Goal: Task Accomplishment & Management: Manage account settings

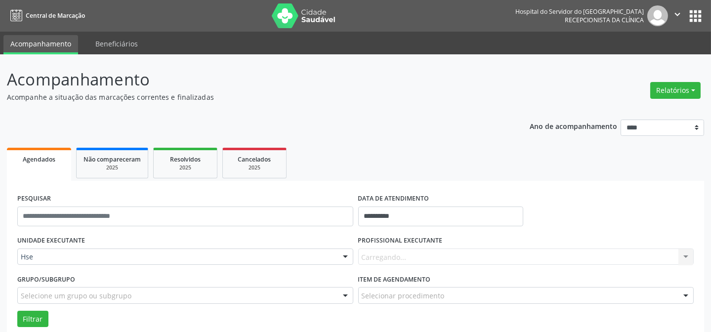
click at [419, 258] on div "Carregando... Nenhum resultado encontrado para: " " Não há nenhuma opção para s…" at bounding box center [526, 256] width 336 height 17
click at [433, 252] on div "Carregando... Nenhum resultado encontrado para: " " Não há nenhuma opção para s…" at bounding box center [526, 256] width 336 height 17
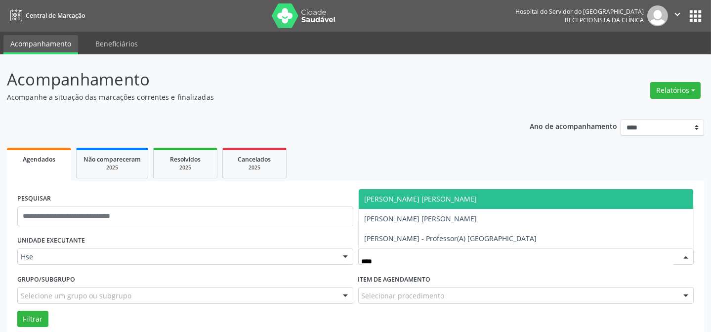
click at [453, 201] on span "[PERSON_NAME] [PERSON_NAME]" at bounding box center [525, 199] width 335 height 20
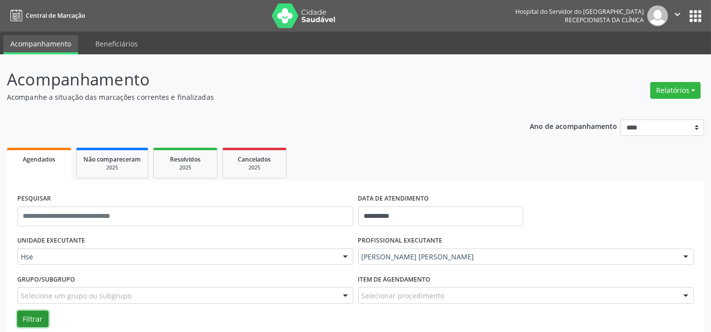
click at [30, 321] on button "Filtrar" at bounding box center [32, 319] width 31 height 17
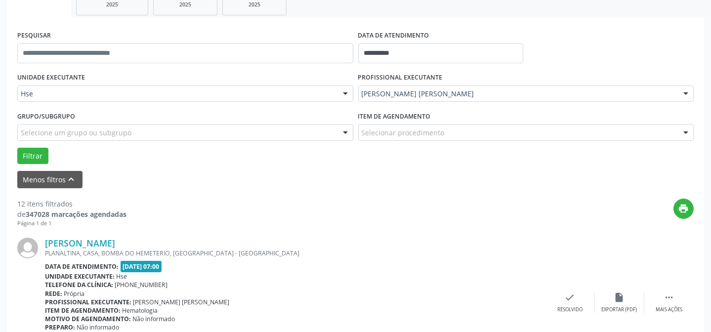
scroll to position [179, 0]
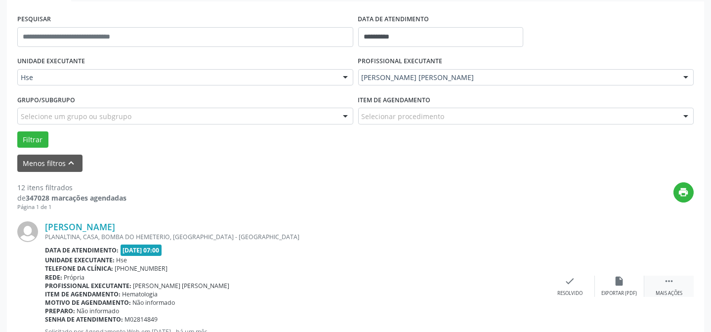
drag, startPoint x: 666, startPoint y: 283, endPoint x: 646, endPoint y: 283, distance: 20.2
click at [666, 283] on icon "" at bounding box center [668, 281] width 11 height 11
drag, startPoint x: 646, startPoint y: 283, endPoint x: 615, endPoint y: 282, distance: 30.6
click at [615, 282] on icon "alarm_off" at bounding box center [619, 281] width 11 height 11
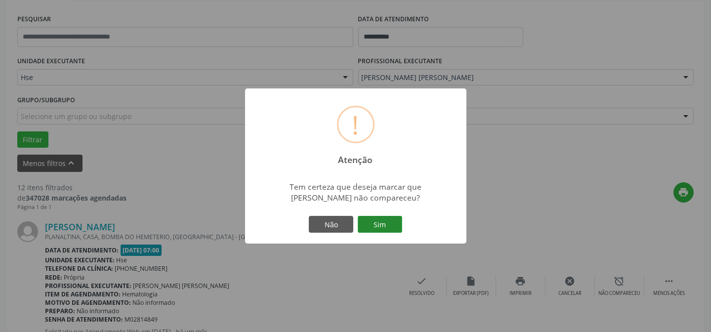
click at [390, 216] on button "Sim" at bounding box center [380, 224] width 44 height 17
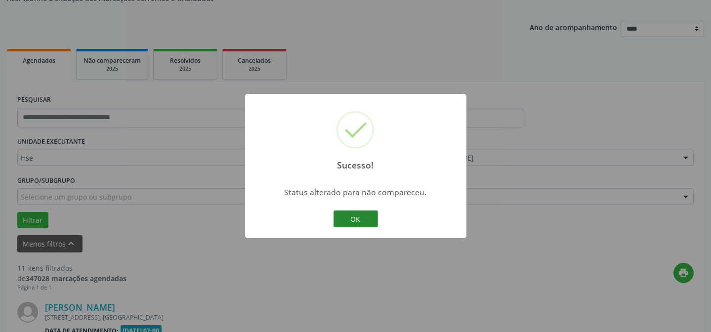
click at [369, 221] on button "OK" at bounding box center [355, 218] width 44 height 17
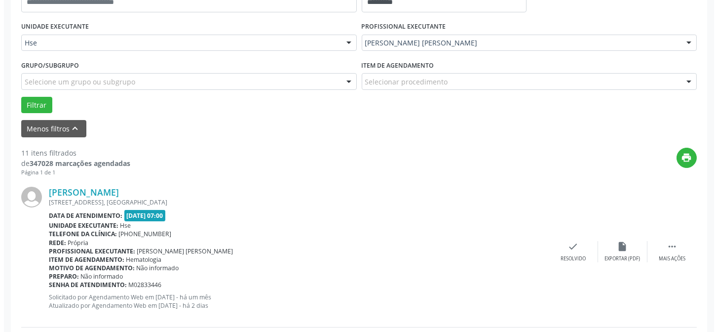
scroll to position [224, 0]
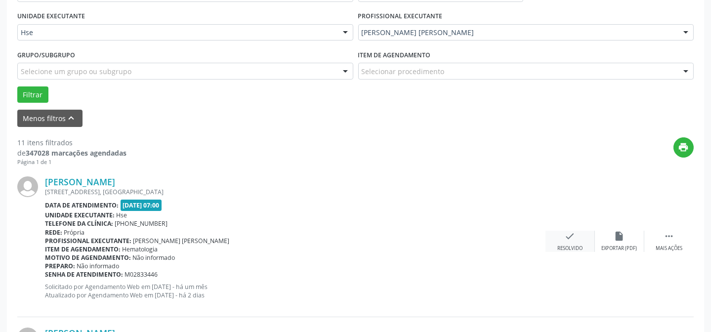
click at [572, 241] on div "check Resolvido" at bounding box center [569, 241] width 49 height 21
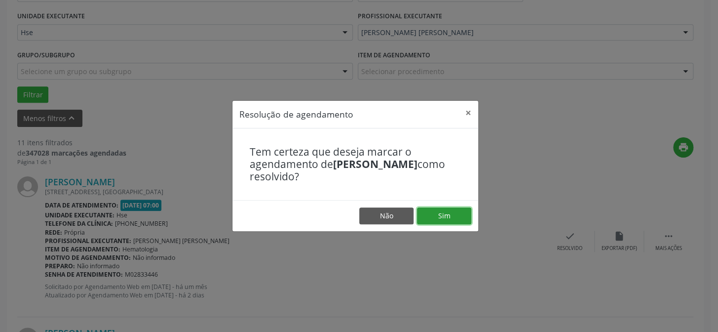
click at [453, 217] on button "Sim" at bounding box center [444, 215] width 54 height 17
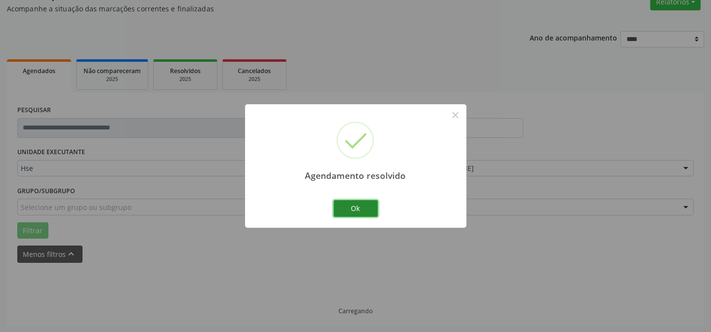
click at [358, 209] on button "Ok" at bounding box center [355, 208] width 44 height 17
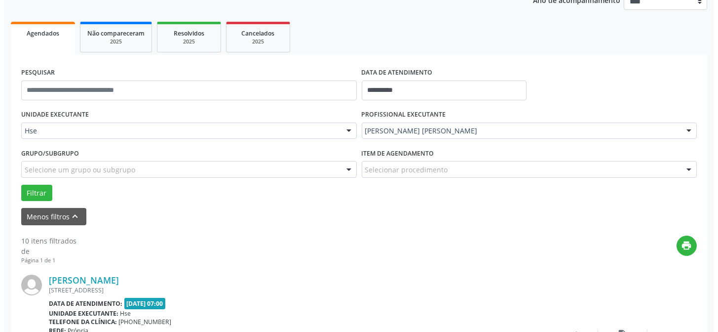
scroll to position [223, 0]
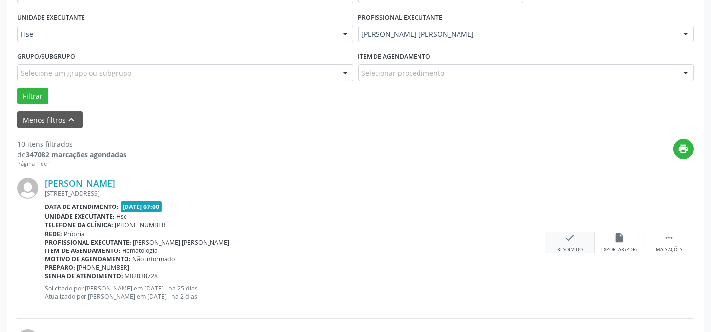
click at [564, 239] on icon "check" at bounding box center [569, 237] width 11 height 11
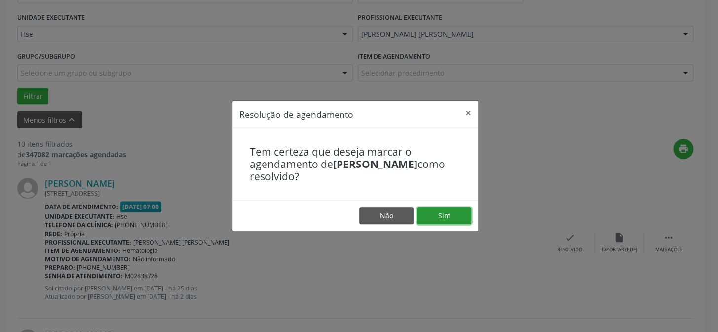
click at [447, 220] on button "Sim" at bounding box center [444, 215] width 54 height 17
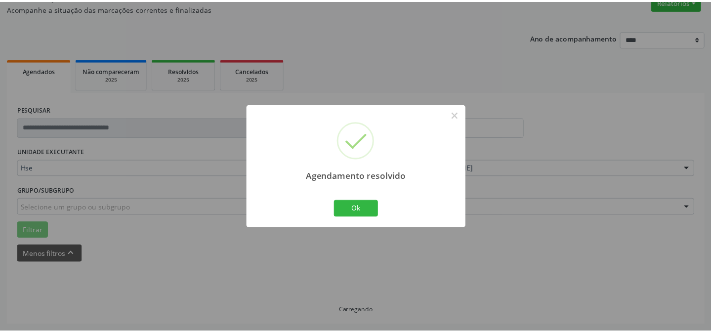
scroll to position [88, 0]
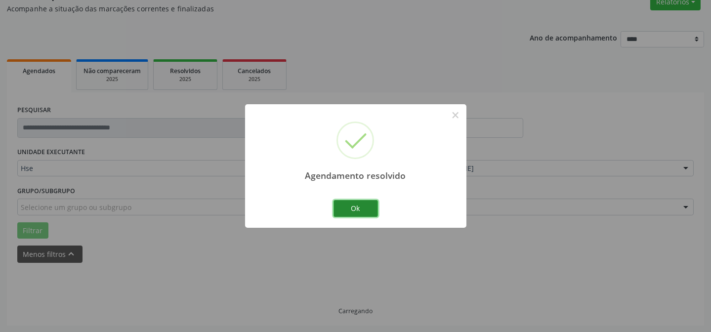
click at [351, 212] on button "Ok" at bounding box center [355, 208] width 44 height 17
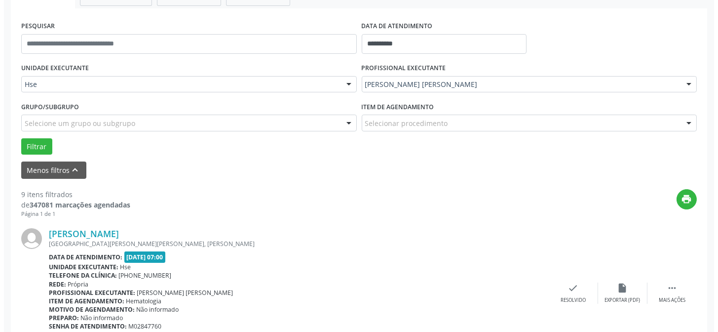
scroll to position [188, 0]
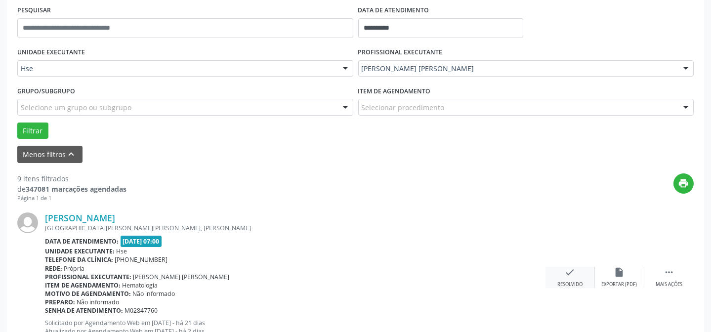
click at [561, 269] on div "check Resolvido" at bounding box center [569, 277] width 49 height 21
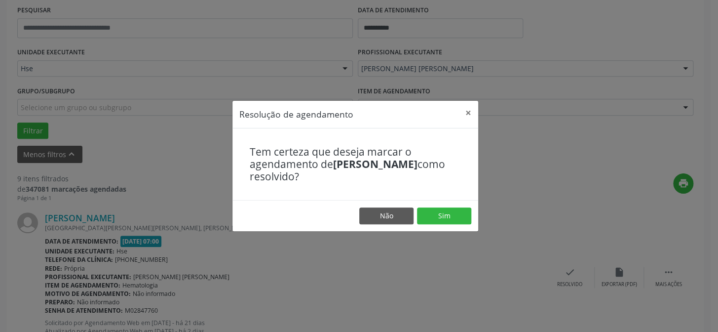
click at [413, 200] on footer "Não Sim" at bounding box center [356, 215] width 246 height 31
click at [429, 210] on button "Sim" at bounding box center [444, 215] width 54 height 17
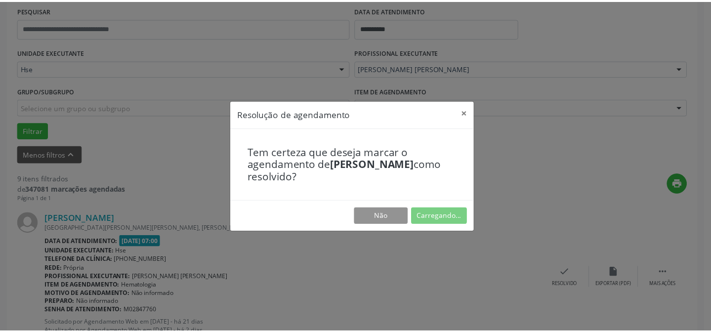
scroll to position [88, 0]
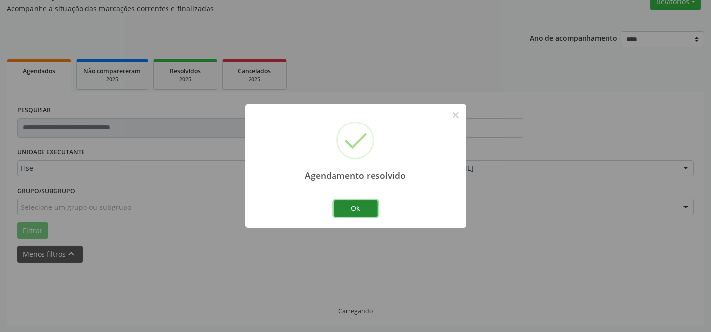
click at [350, 209] on button "Ok" at bounding box center [355, 208] width 44 height 17
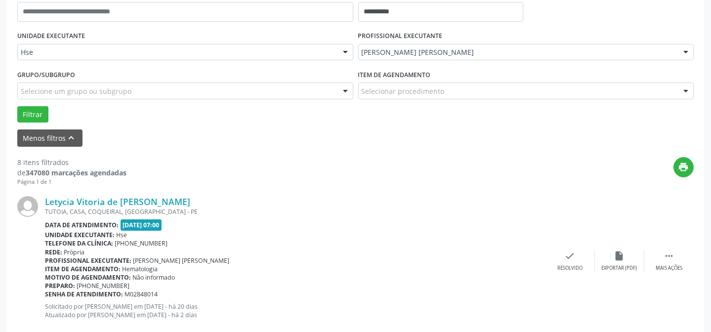
scroll to position [223, 0]
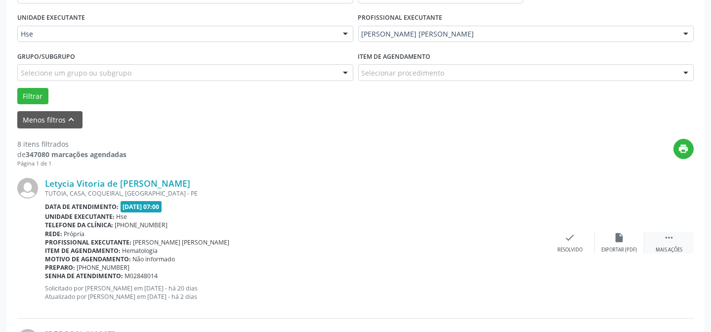
drag, startPoint x: 671, startPoint y: 238, endPoint x: 649, endPoint y: 237, distance: 21.7
click at [670, 238] on icon "" at bounding box center [668, 237] width 11 height 11
click at [619, 232] on icon "alarm_off" at bounding box center [619, 237] width 11 height 11
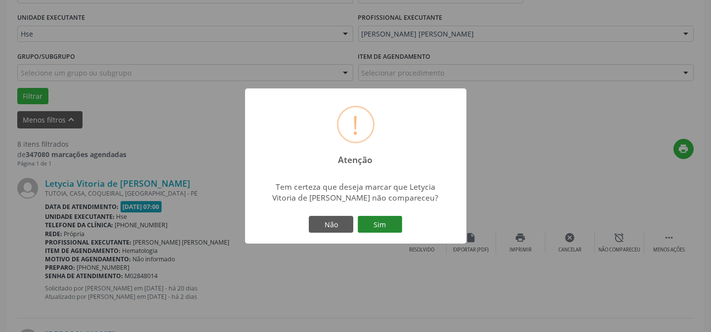
click at [370, 223] on button "Sim" at bounding box center [380, 224] width 44 height 17
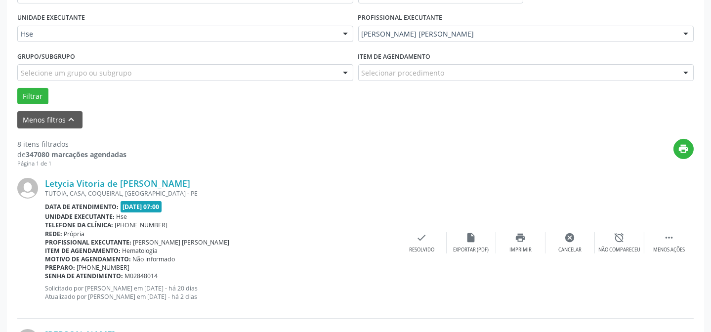
scroll to position [99, 0]
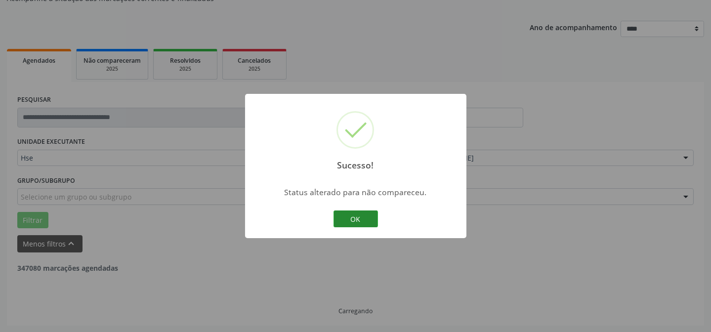
click at [339, 210] on button "OK" at bounding box center [355, 218] width 44 height 17
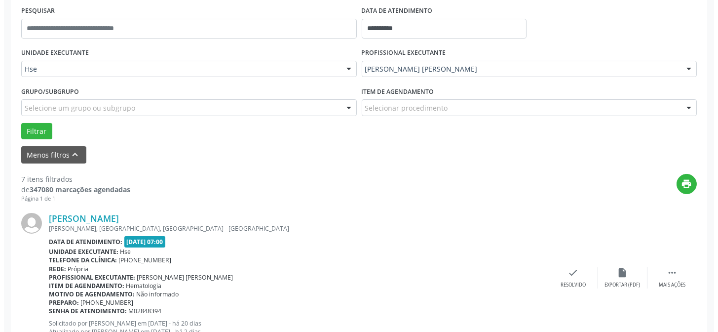
scroll to position [188, 0]
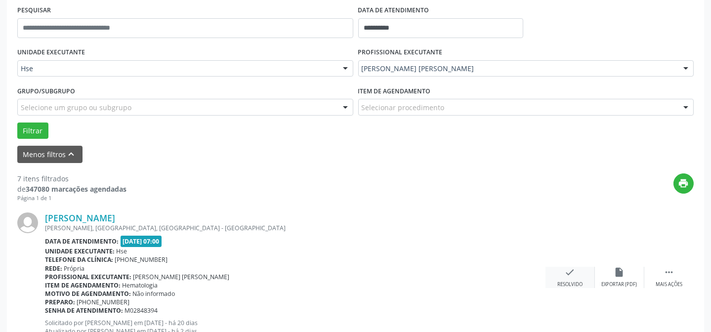
click at [577, 272] on div "check Resolvido" at bounding box center [569, 277] width 49 height 21
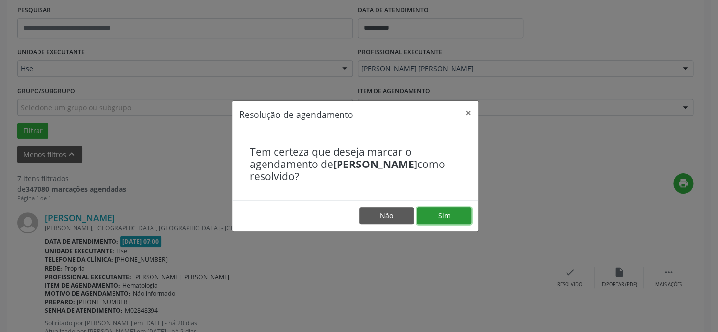
click at [459, 215] on button "Sim" at bounding box center [444, 215] width 54 height 17
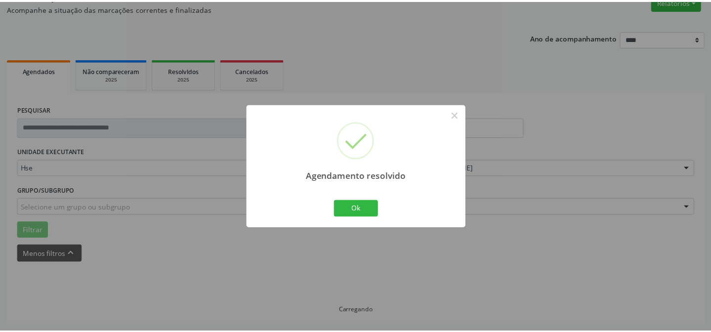
scroll to position [88, 0]
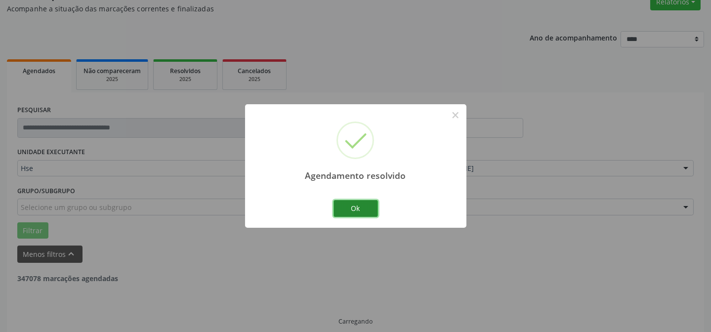
click at [374, 211] on button "Ok" at bounding box center [355, 208] width 44 height 17
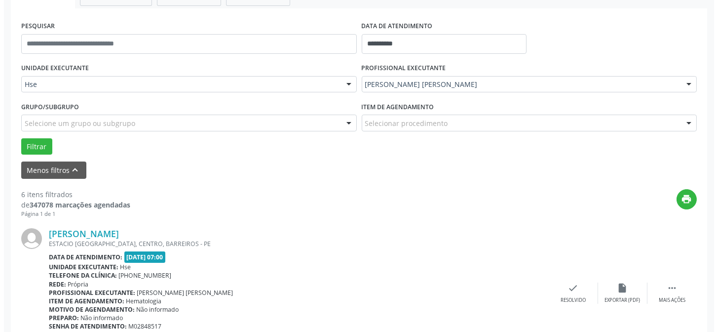
scroll to position [188, 0]
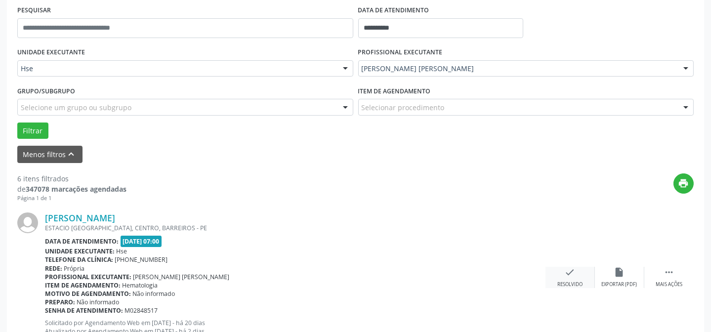
click at [581, 273] on div "check Resolvido" at bounding box center [569, 277] width 49 height 21
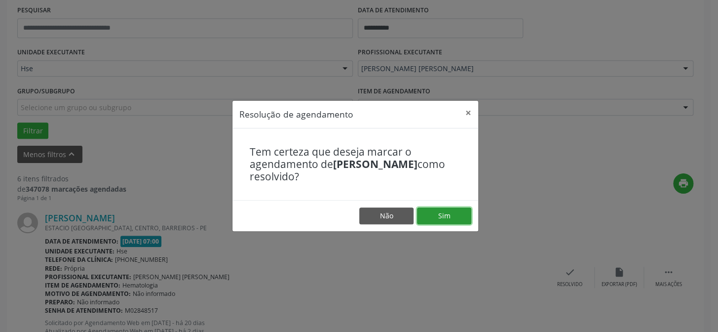
click at [459, 219] on button "Sim" at bounding box center [444, 215] width 54 height 17
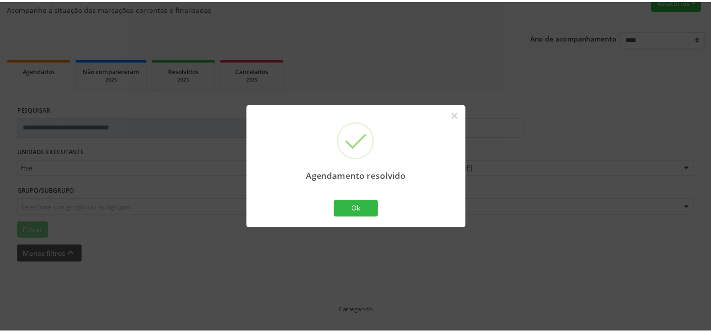
scroll to position [88, 0]
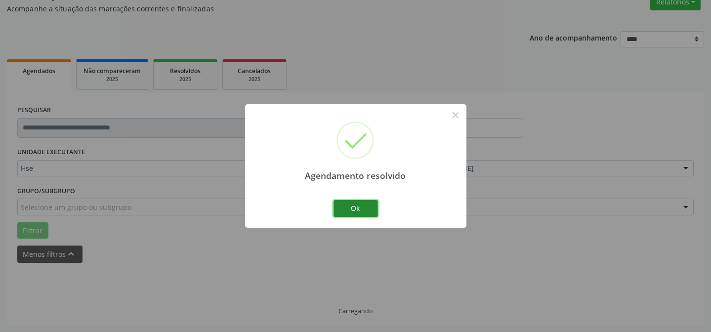
click at [369, 202] on button "Ok" at bounding box center [355, 208] width 44 height 17
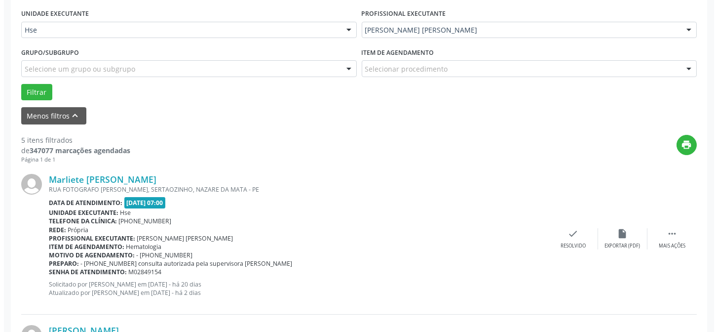
scroll to position [233, 0]
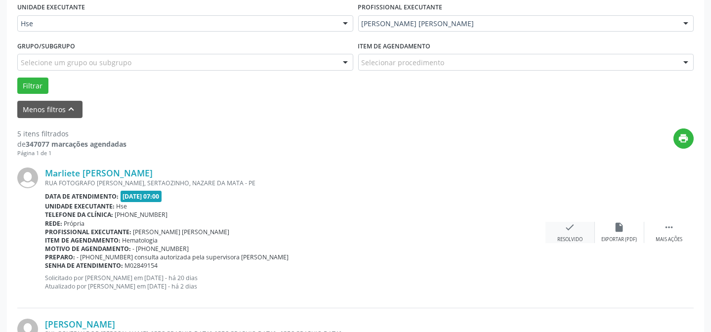
click at [563, 232] on div "check Resolvido" at bounding box center [569, 232] width 49 height 21
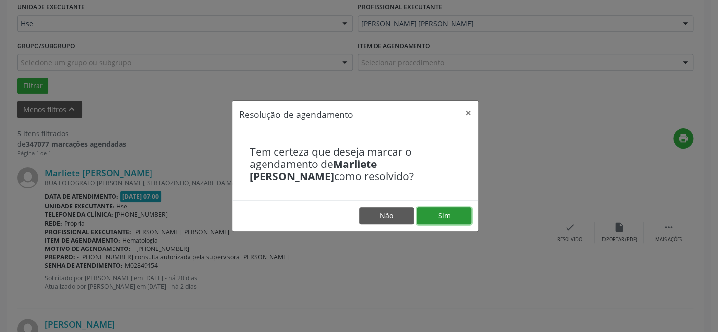
click at [450, 214] on button "Sim" at bounding box center [444, 215] width 54 height 17
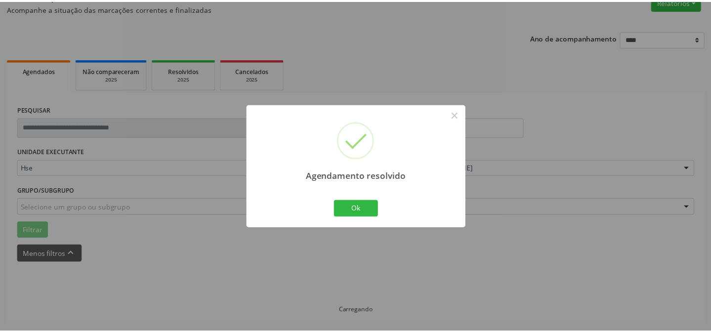
scroll to position [88, 0]
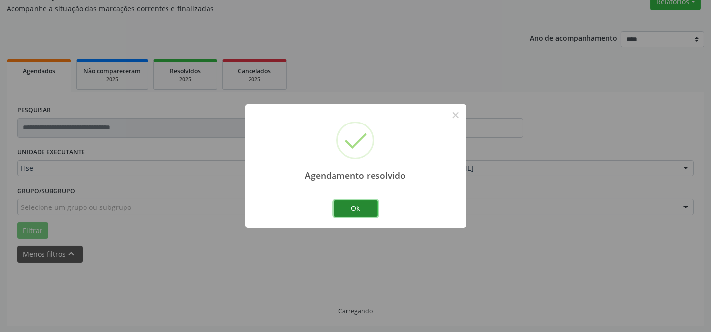
click at [356, 204] on button "Ok" at bounding box center [355, 208] width 44 height 17
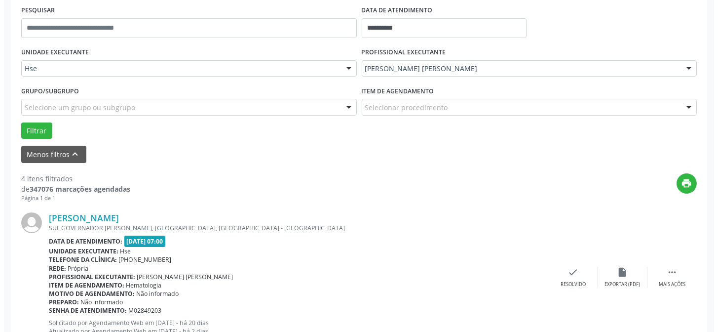
scroll to position [233, 0]
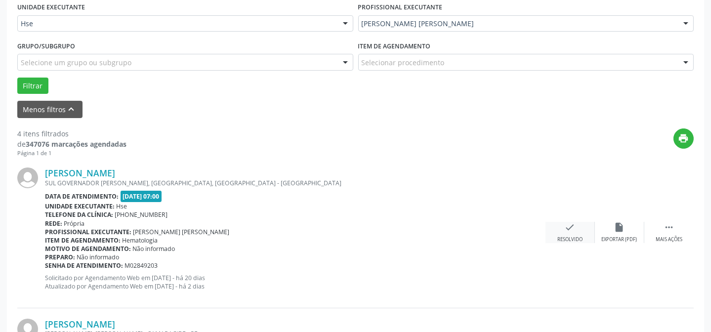
click at [565, 229] on icon "check" at bounding box center [569, 227] width 11 height 11
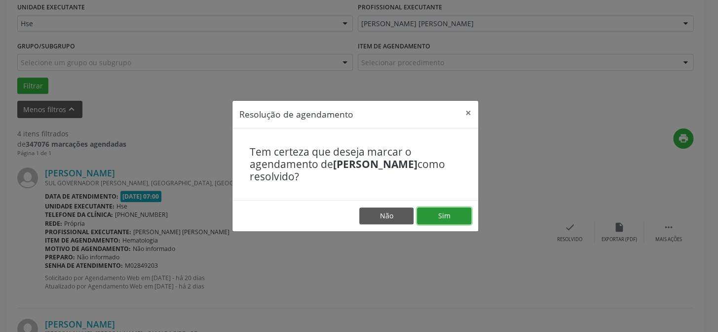
click at [443, 210] on button "Sim" at bounding box center [444, 215] width 54 height 17
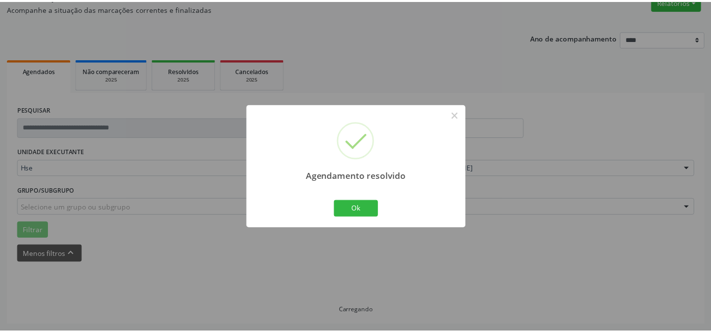
scroll to position [88, 0]
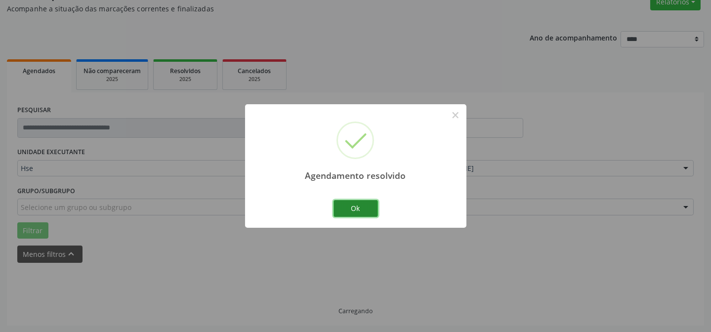
click at [362, 206] on button "Ok" at bounding box center [355, 208] width 44 height 17
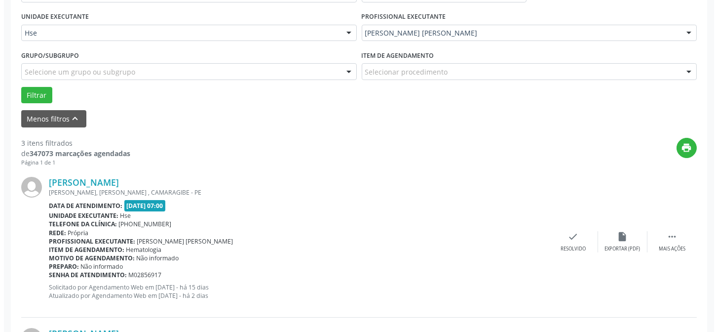
scroll to position [233, 0]
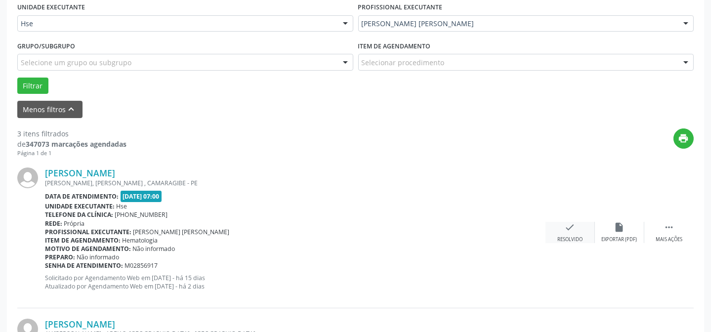
click at [569, 230] on icon "check" at bounding box center [569, 227] width 11 height 11
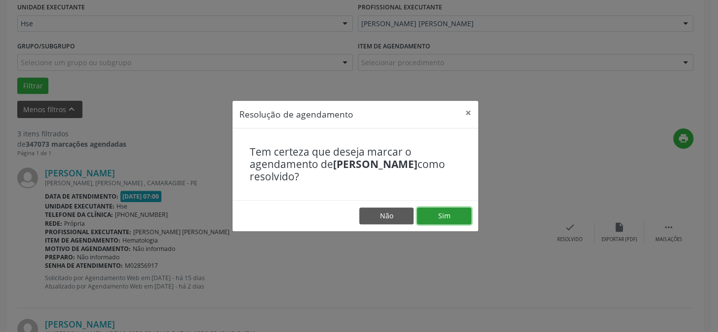
click at [459, 216] on button "Sim" at bounding box center [444, 215] width 54 height 17
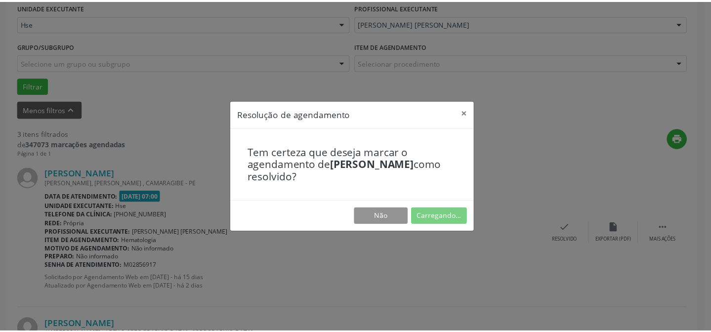
scroll to position [88, 0]
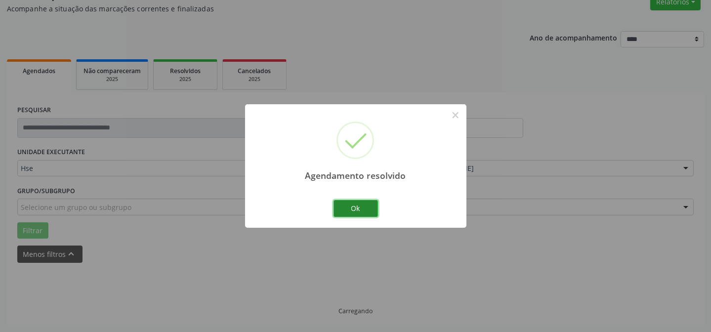
click at [361, 203] on button "Ok" at bounding box center [355, 208] width 44 height 17
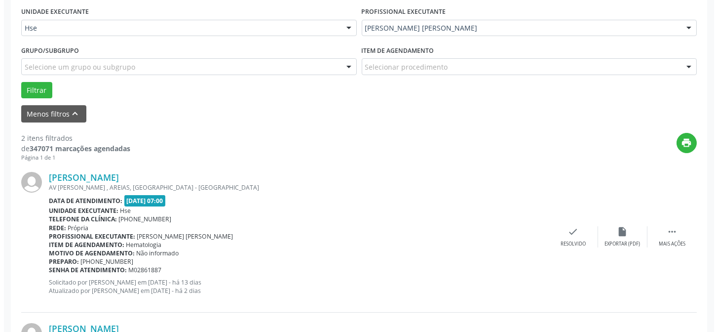
scroll to position [233, 0]
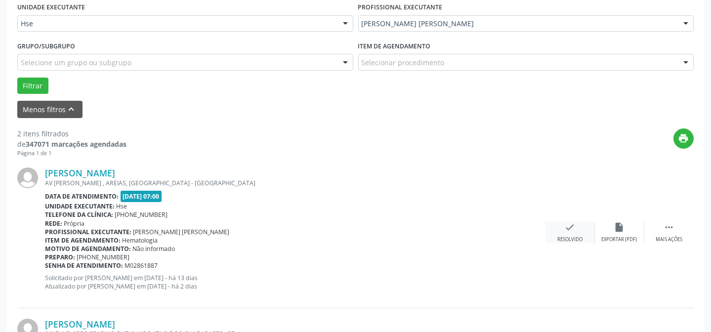
click at [563, 230] on div "check Resolvido" at bounding box center [569, 232] width 49 height 21
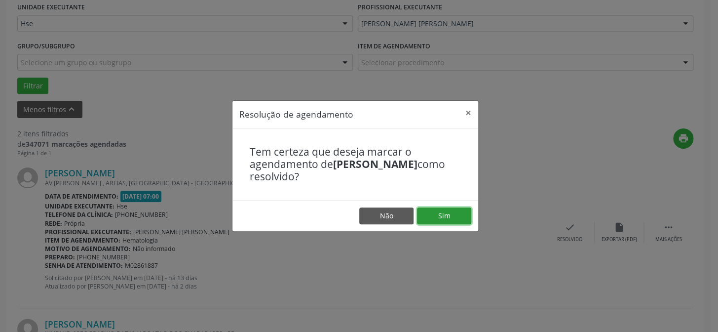
click at [451, 217] on button "Sim" at bounding box center [444, 215] width 54 height 17
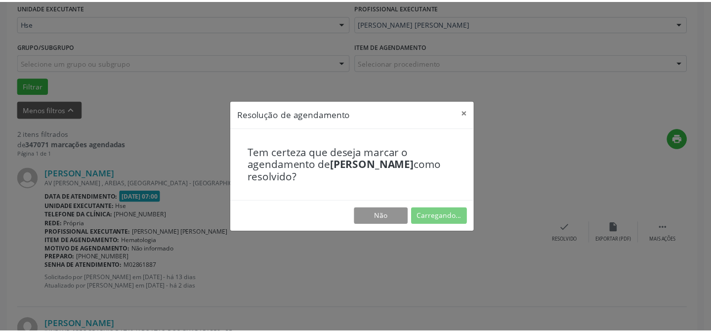
scroll to position [88, 0]
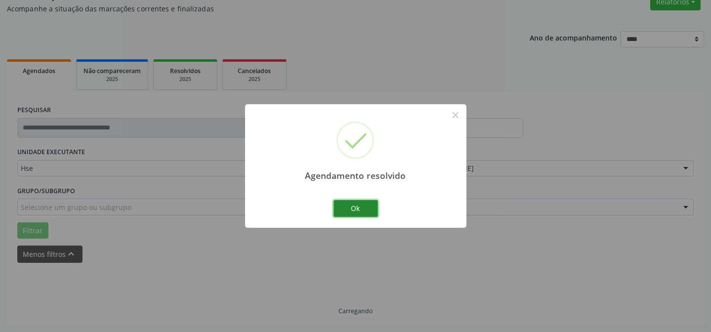
click at [364, 207] on button "Ok" at bounding box center [355, 208] width 44 height 17
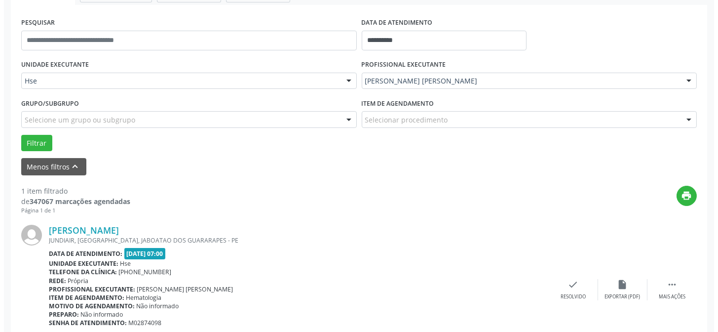
scroll to position [178, 0]
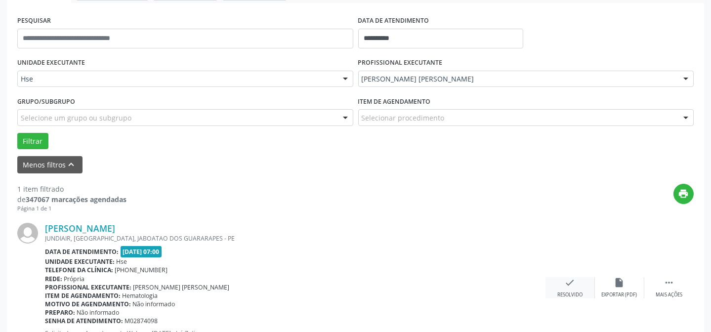
click at [571, 294] on div "Resolvido" at bounding box center [569, 294] width 25 height 7
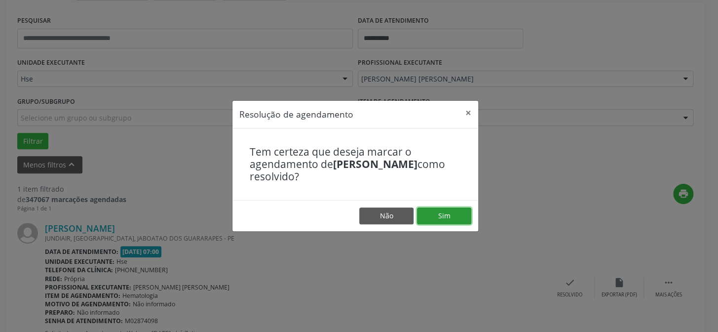
click at [449, 211] on button "Sim" at bounding box center [444, 215] width 54 height 17
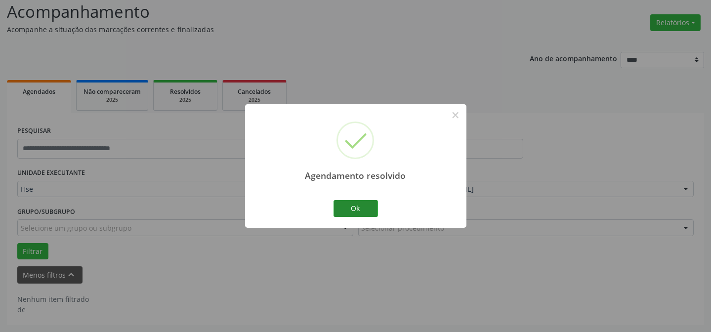
scroll to position [67, 0]
click at [357, 206] on button "Ok" at bounding box center [355, 208] width 44 height 17
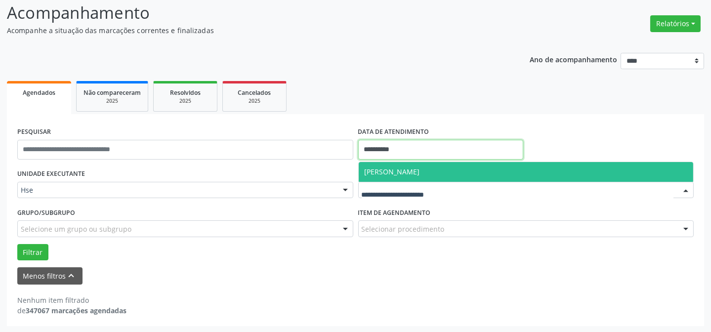
click at [459, 154] on body "**********" at bounding box center [355, 99] width 711 height 332
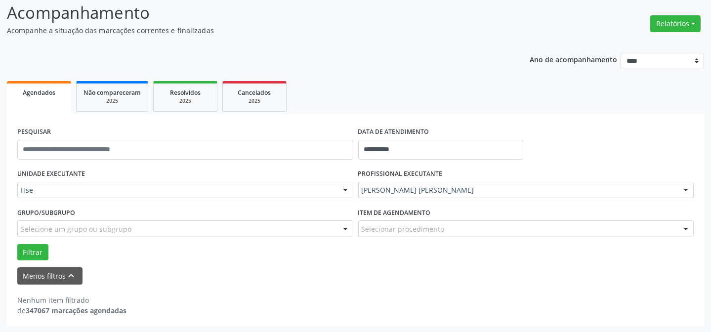
click at [537, 114] on div "**********" at bounding box center [355, 220] width 697 height 212
drag, startPoint x: 462, startPoint y: 177, endPoint x: 462, endPoint y: 183, distance: 5.9
click at [462, 183] on div "PROFISSIONAL EXECUTANTE [PERSON_NAME]. [PERSON_NAME] Todos os profissionais [PE…" at bounding box center [526, 185] width 341 height 39
click at [462, 184] on div "[PERSON_NAME] [PERSON_NAME]" at bounding box center [526, 190] width 336 height 17
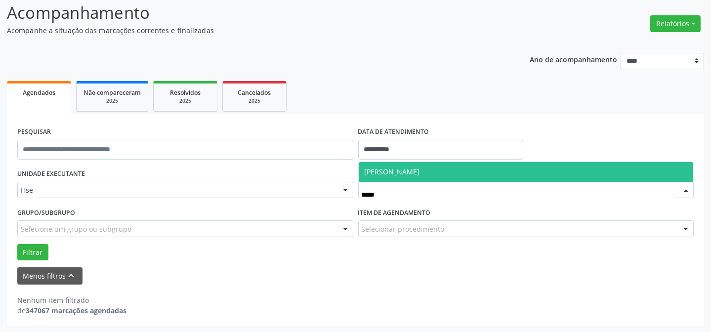
click at [420, 168] on span "[PERSON_NAME]" at bounding box center [391, 171] width 55 height 9
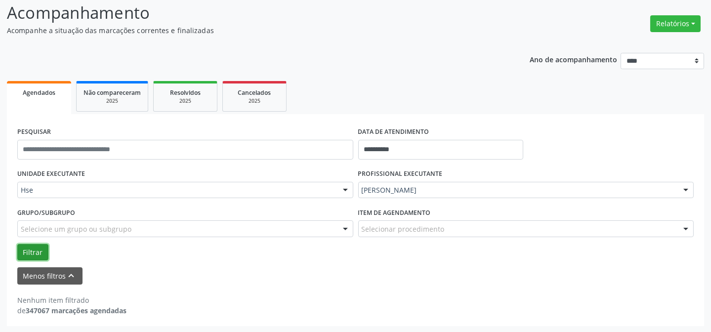
click at [35, 245] on button "Filtrar" at bounding box center [32, 252] width 31 height 17
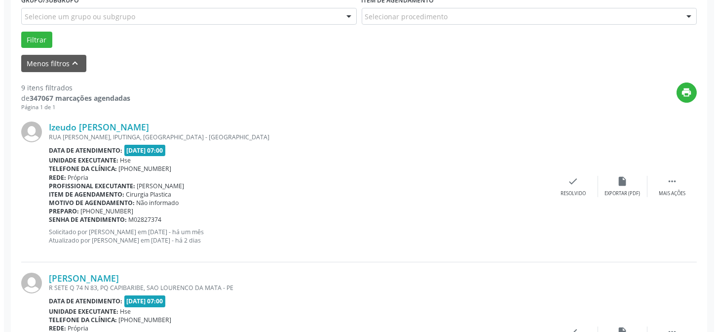
scroll to position [291, 0]
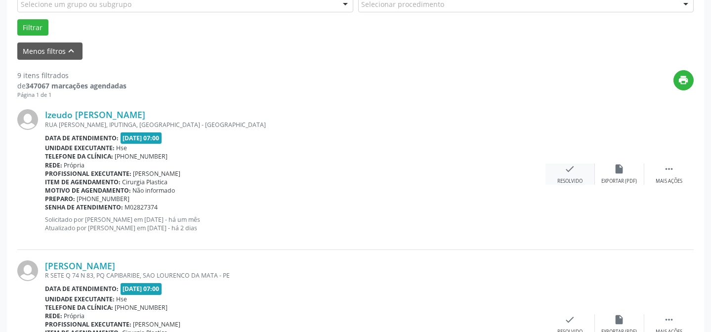
click at [572, 178] on div "Resolvido" at bounding box center [569, 181] width 25 height 7
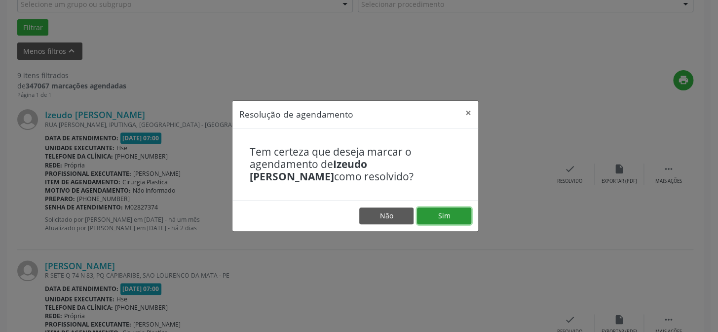
click at [440, 214] on button "Sim" at bounding box center [444, 215] width 54 height 17
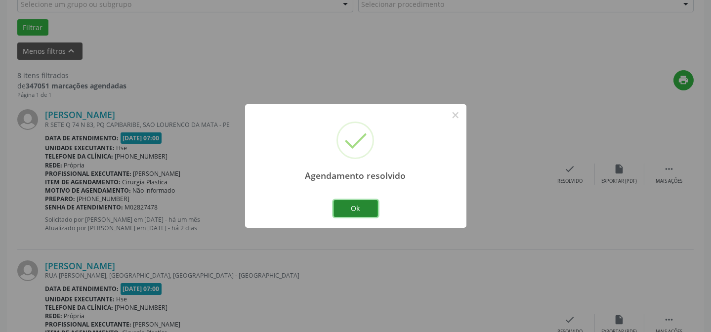
click at [362, 212] on button "Ok" at bounding box center [355, 208] width 44 height 17
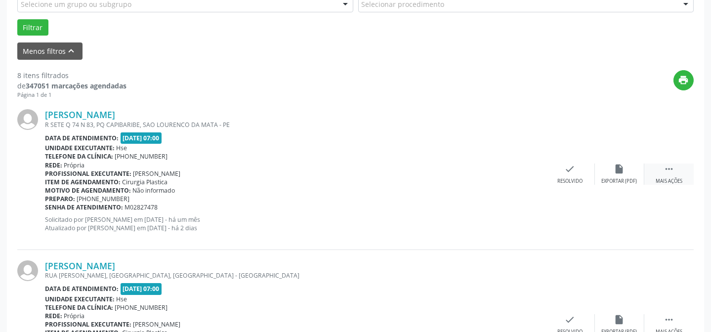
click at [662, 172] on div " Mais ações" at bounding box center [668, 173] width 49 height 21
click at [617, 173] on icon "alarm_off" at bounding box center [619, 168] width 11 height 11
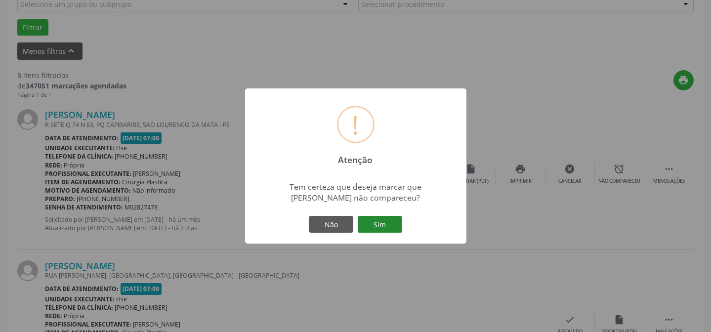
click at [375, 217] on button "Sim" at bounding box center [380, 224] width 44 height 17
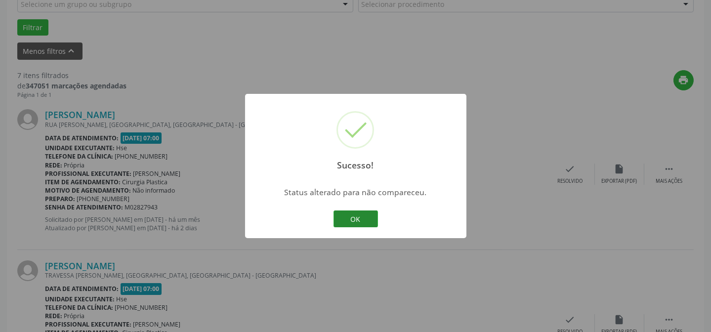
click at [349, 212] on button "OK" at bounding box center [355, 218] width 44 height 17
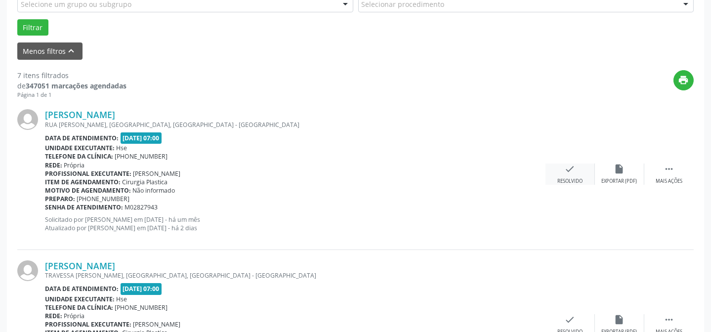
click at [575, 175] on div "check Resolvido" at bounding box center [569, 173] width 49 height 21
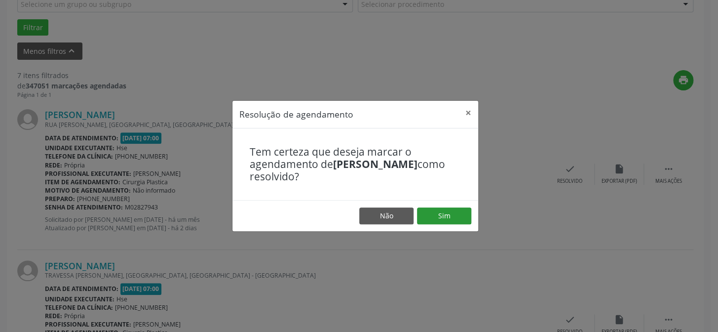
drag, startPoint x: 459, startPoint y: 203, endPoint x: 459, endPoint y: 211, distance: 7.9
click at [459, 204] on footer "Não Sim" at bounding box center [356, 215] width 246 height 31
click at [459, 212] on button "Sim" at bounding box center [444, 215] width 54 height 17
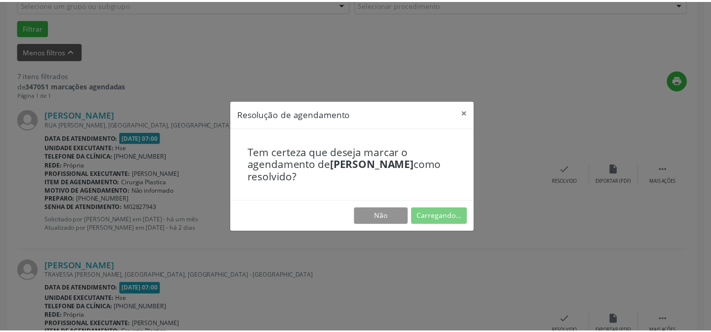
scroll to position [88, 0]
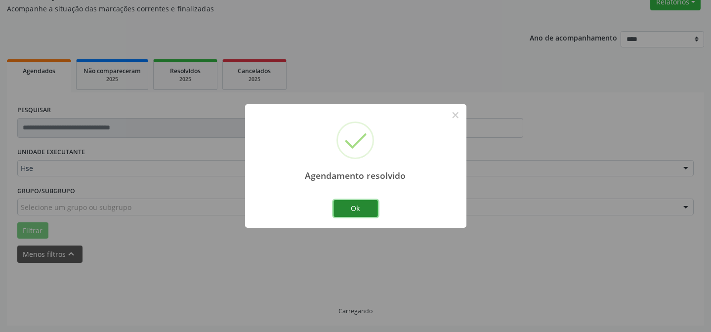
click at [360, 213] on button "Ok" at bounding box center [355, 208] width 44 height 17
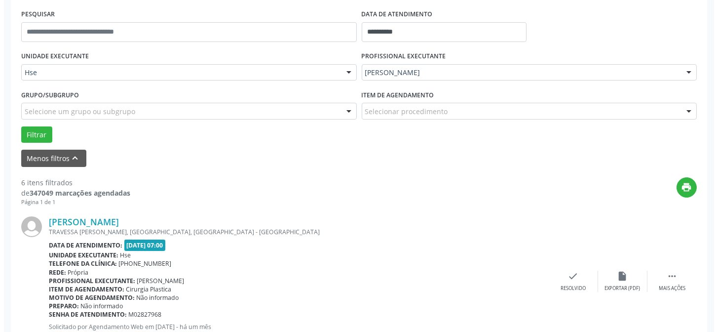
scroll to position [188, 0]
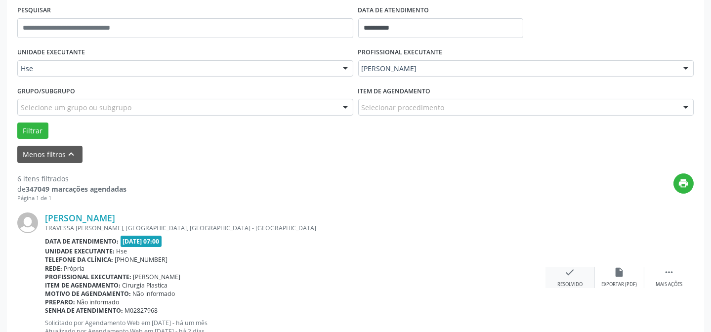
click at [570, 277] on div "check Resolvido" at bounding box center [569, 277] width 49 height 21
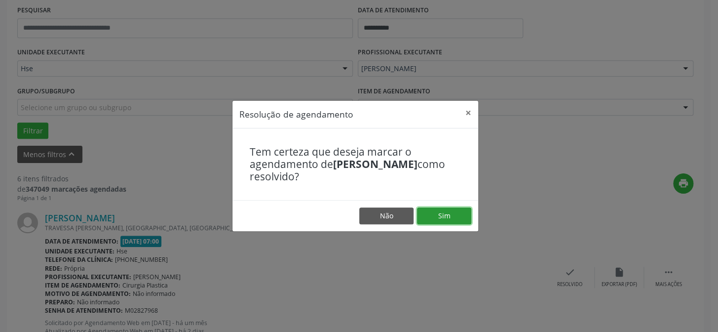
click at [453, 214] on button "Sim" at bounding box center [444, 215] width 54 height 17
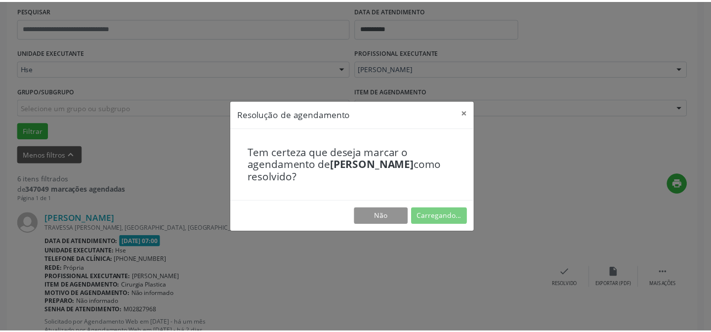
scroll to position [88, 0]
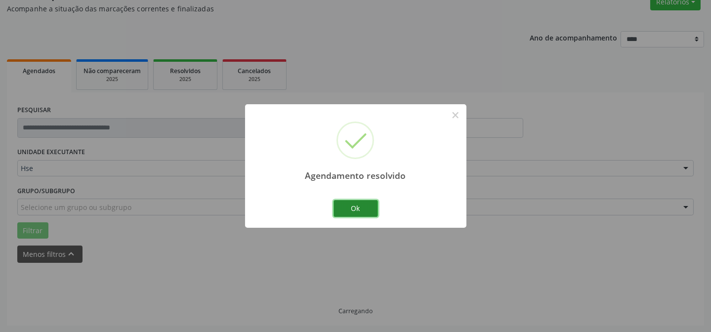
click at [346, 202] on button "Ok" at bounding box center [355, 208] width 44 height 17
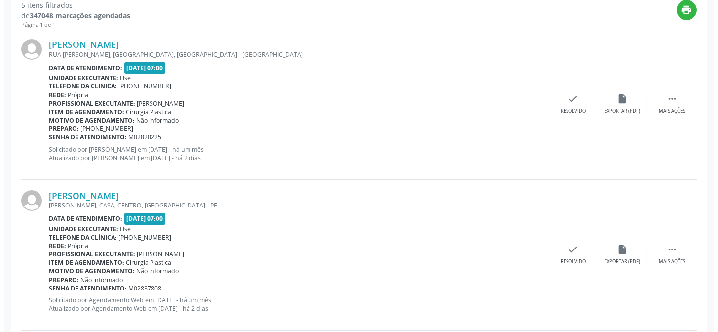
scroll to position [413, 0]
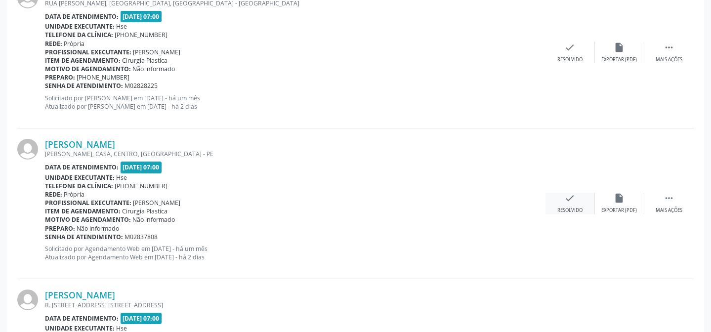
click at [570, 204] on div "check Resolvido" at bounding box center [569, 203] width 49 height 21
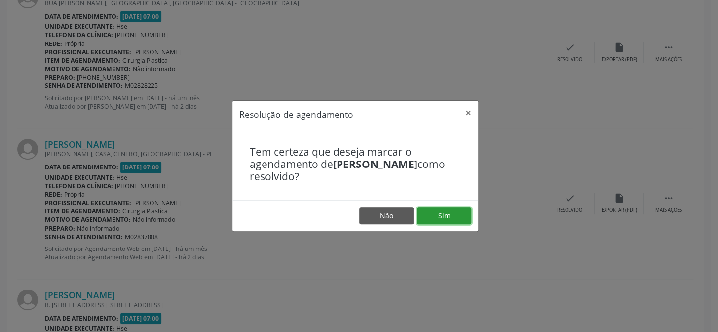
click at [455, 212] on button "Sim" at bounding box center [444, 215] width 54 height 17
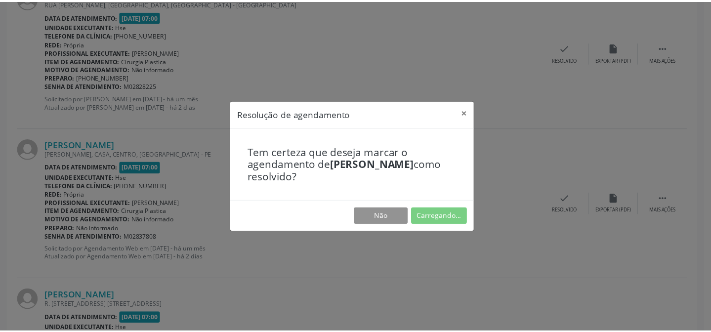
scroll to position [88, 0]
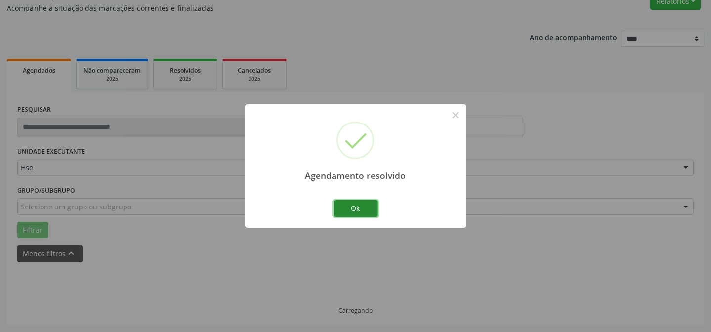
click at [347, 207] on button "Ok" at bounding box center [355, 208] width 44 height 17
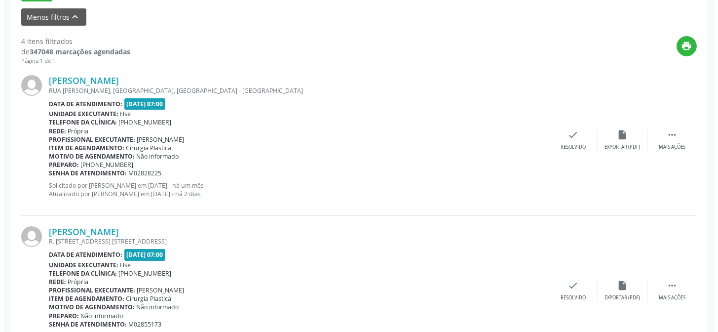
scroll to position [458, 0]
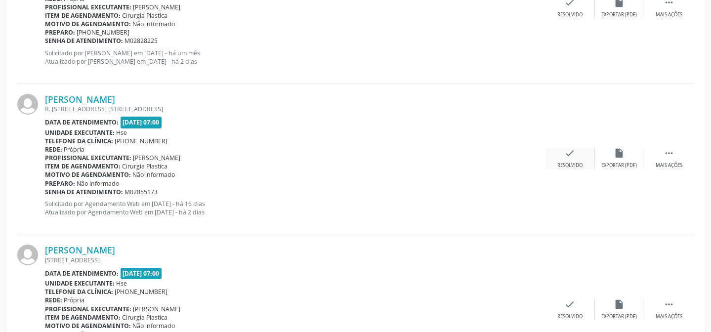
click at [571, 154] on icon "check" at bounding box center [569, 153] width 11 height 11
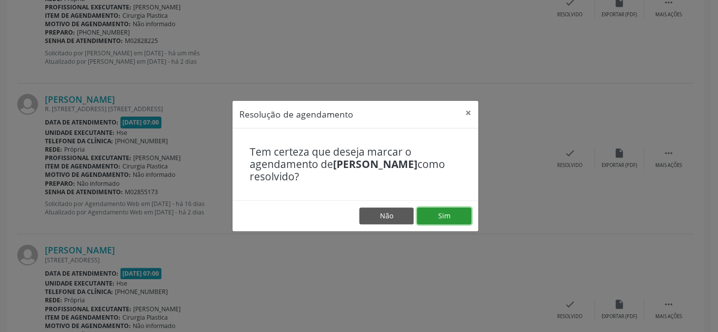
click at [445, 218] on button "Sim" at bounding box center [444, 215] width 54 height 17
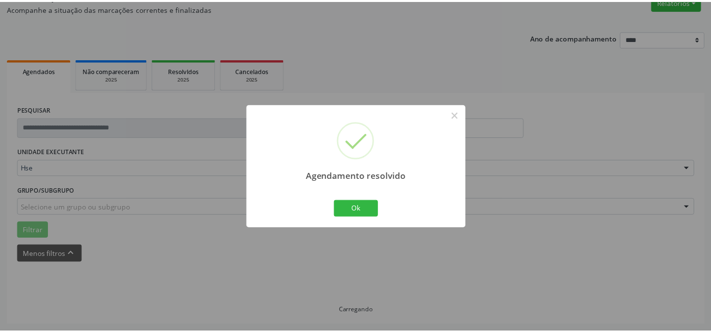
scroll to position [88, 0]
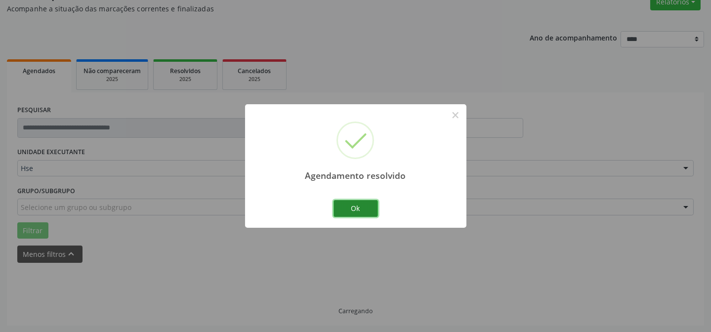
click at [356, 205] on button "Ok" at bounding box center [355, 208] width 44 height 17
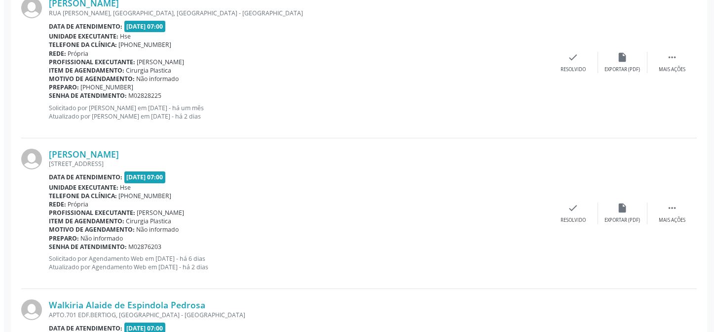
scroll to position [413, 0]
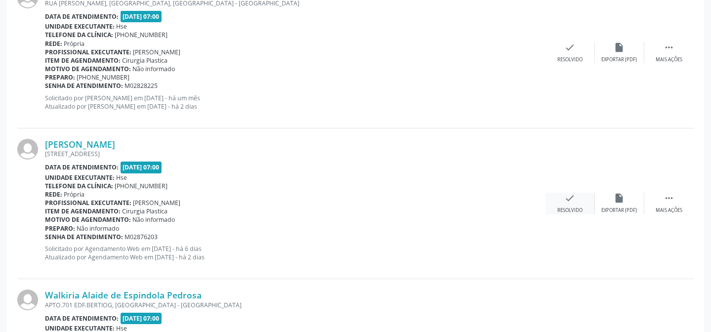
click at [571, 198] on icon "check" at bounding box center [569, 198] width 11 height 11
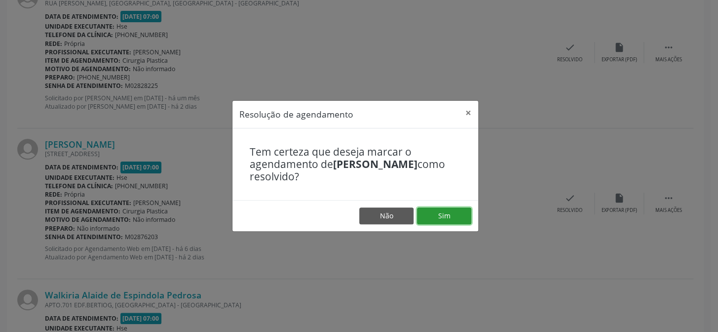
click at [431, 220] on button "Sim" at bounding box center [444, 215] width 54 height 17
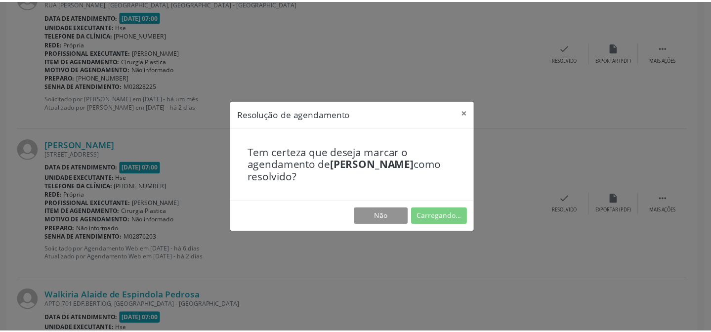
scroll to position [88, 0]
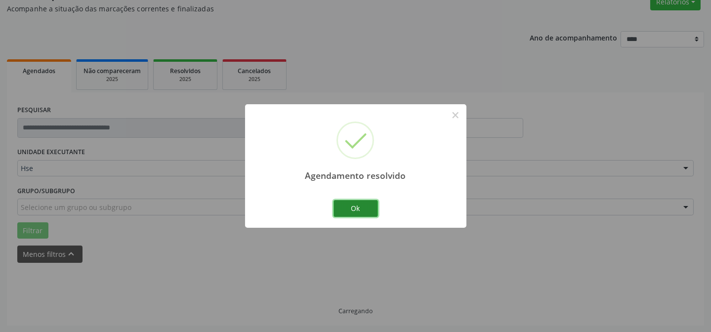
click at [372, 210] on button "Ok" at bounding box center [355, 208] width 44 height 17
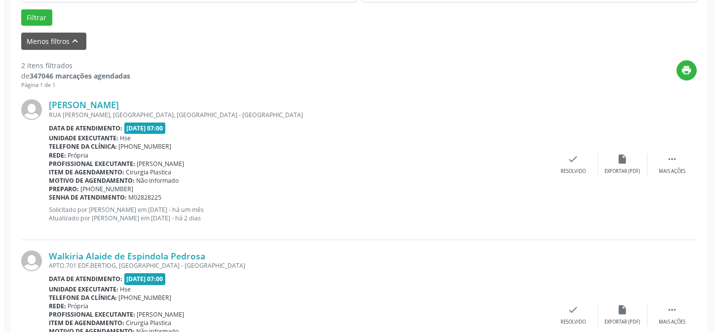
scroll to position [358, 0]
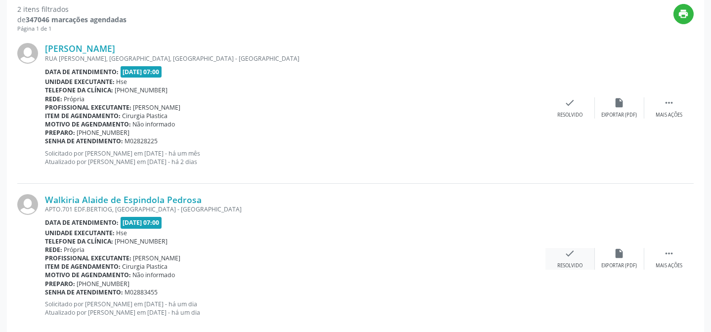
click at [563, 261] on div "check Resolvido" at bounding box center [569, 258] width 49 height 21
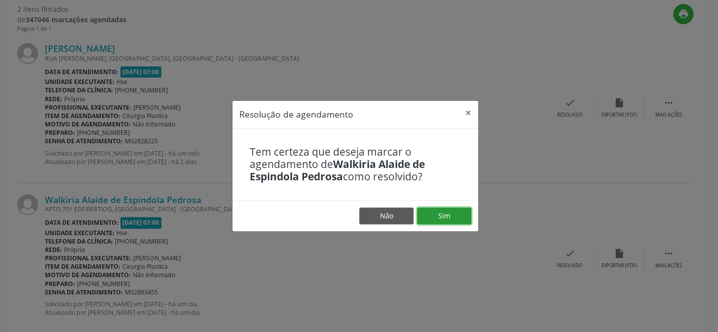
click at [441, 219] on button "Sim" at bounding box center [444, 215] width 54 height 17
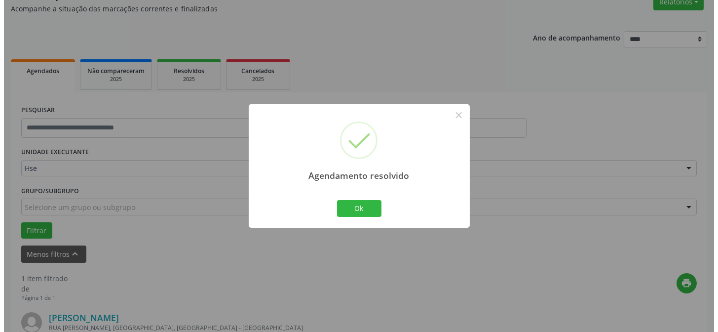
scroll to position [226, 0]
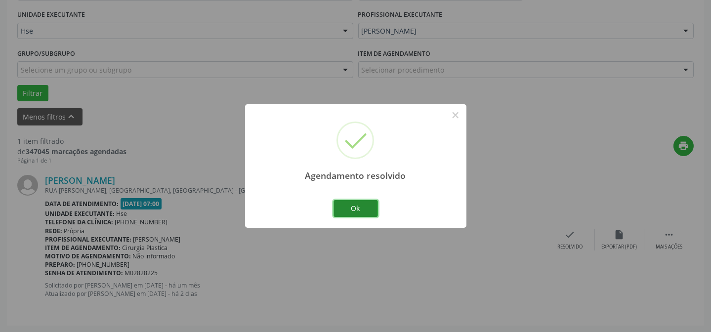
click at [367, 205] on button "Ok" at bounding box center [355, 208] width 44 height 17
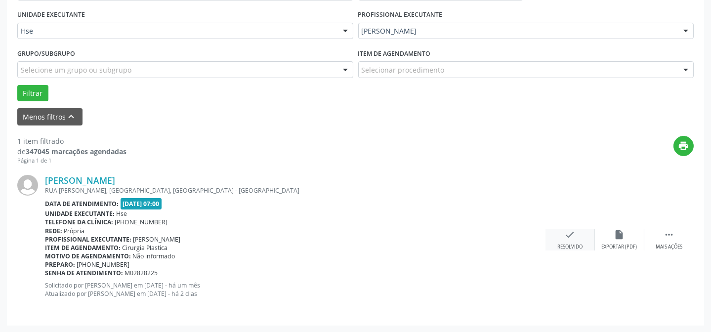
click at [578, 240] on div "check Resolvido" at bounding box center [569, 239] width 49 height 21
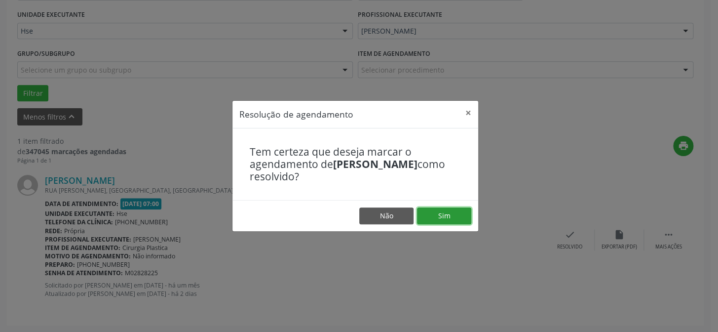
click at [439, 217] on button "Sim" at bounding box center [444, 215] width 54 height 17
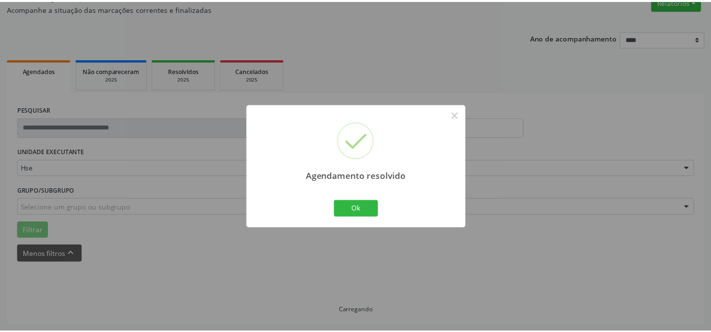
scroll to position [88, 0]
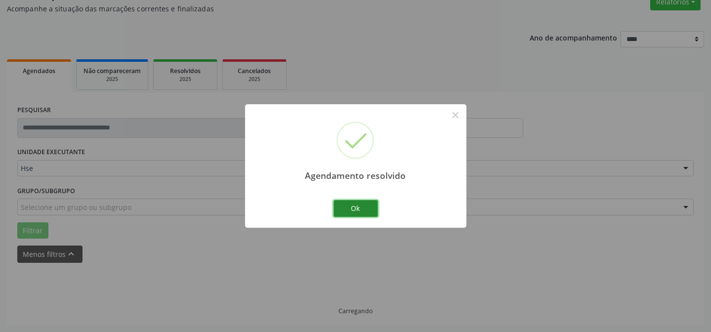
click at [347, 206] on button "Ok" at bounding box center [355, 208] width 44 height 17
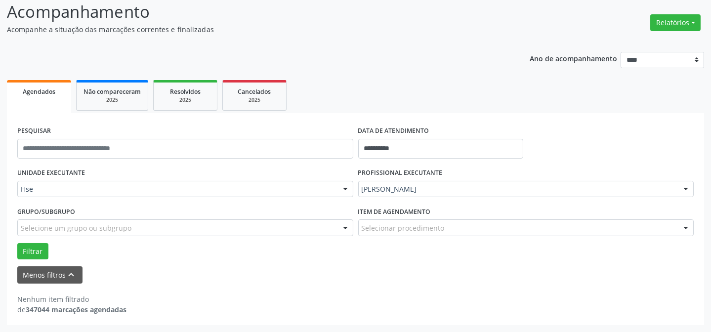
scroll to position [67, 0]
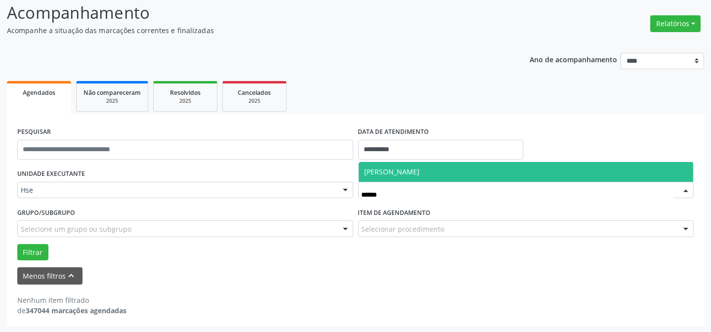
type input "*******"
click at [437, 172] on span "[PERSON_NAME]" at bounding box center [525, 172] width 335 height 20
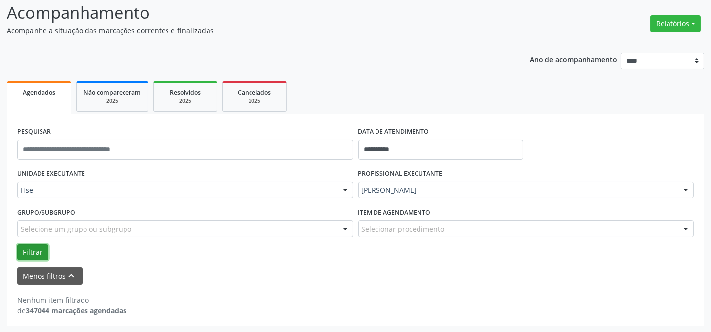
click at [28, 245] on button "Filtrar" at bounding box center [32, 252] width 31 height 17
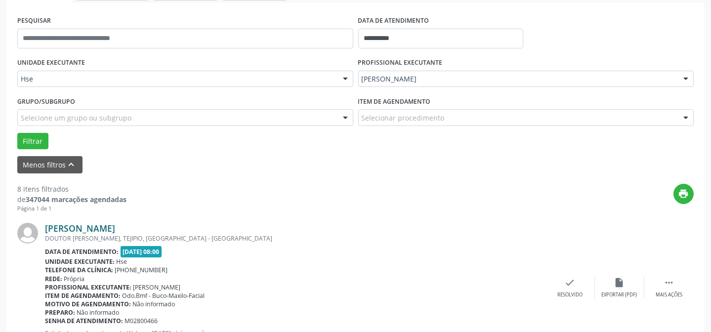
scroll to position [233, 0]
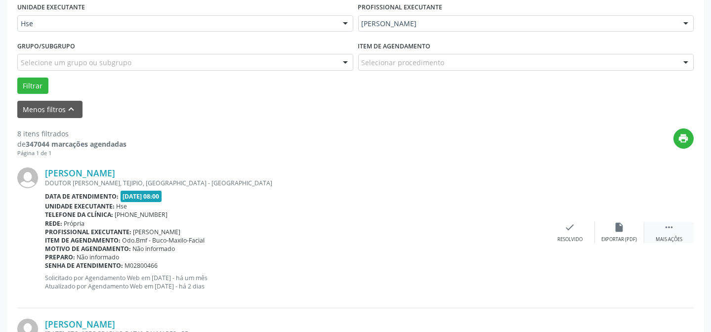
click at [651, 228] on div " Mais ações" at bounding box center [668, 232] width 49 height 21
click at [612, 229] on div "alarm_off Não compareceu" at bounding box center [619, 232] width 49 height 21
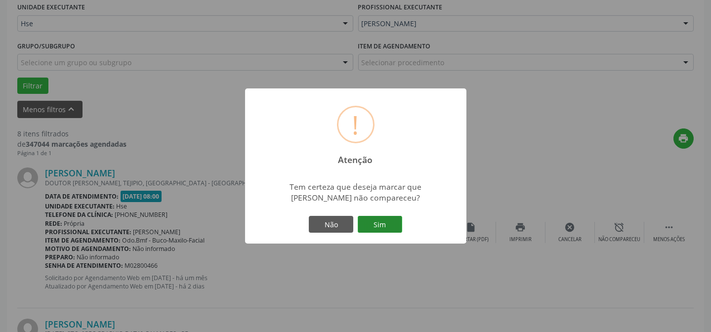
click at [380, 222] on button "Sim" at bounding box center [380, 224] width 44 height 17
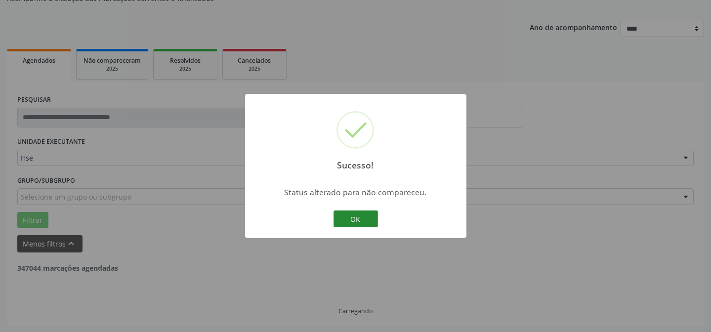
click at [347, 214] on button "OK" at bounding box center [355, 218] width 44 height 17
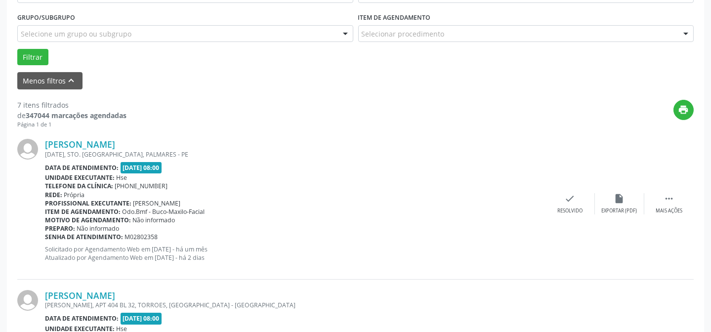
scroll to position [278, 0]
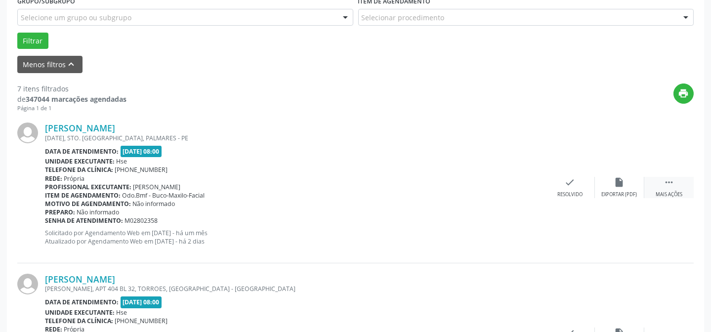
click at [667, 177] on icon "" at bounding box center [668, 182] width 11 height 11
click at [625, 193] on div "Não compareceu" at bounding box center [619, 194] width 42 height 7
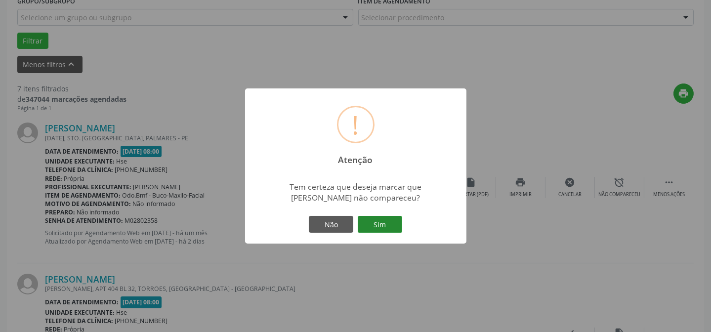
click at [396, 220] on button "Sim" at bounding box center [380, 224] width 44 height 17
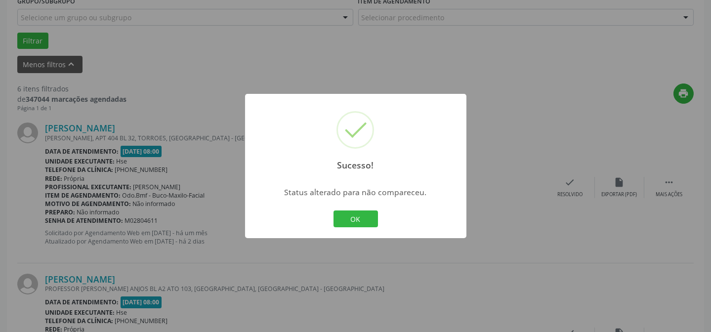
click at [354, 223] on button "OK" at bounding box center [355, 218] width 44 height 17
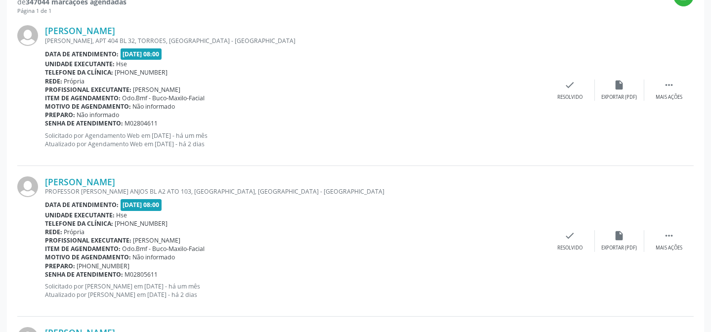
scroll to position [323, 0]
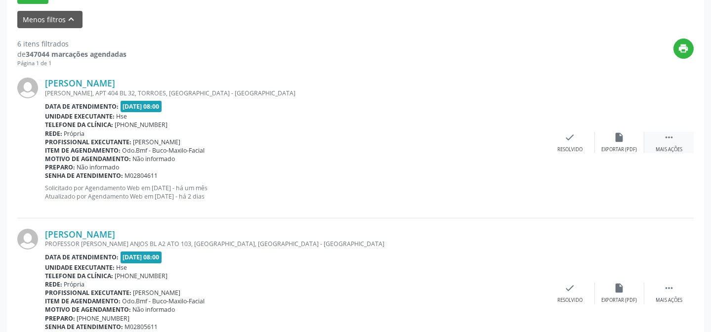
click at [674, 142] on div " Mais ações" at bounding box center [668, 142] width 49 height 21
click at [633, 151] on div "Não compareceu" at bounding box center [619, 149] width 42 height 7
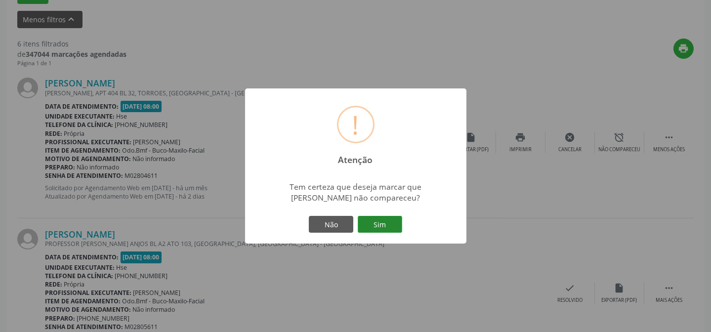
click at [376, 225] on button "Sim" at bounding box center [380, 224] width 44 height 17
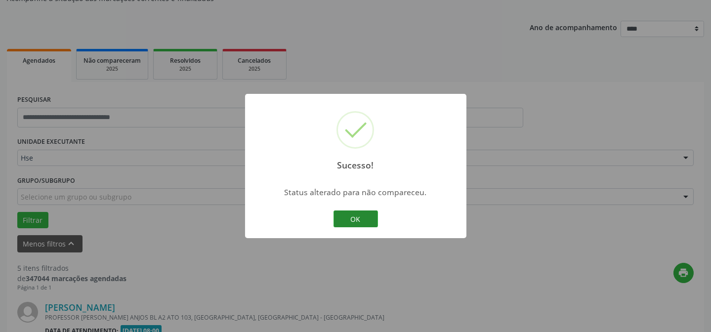
scroll to position [322, 0]
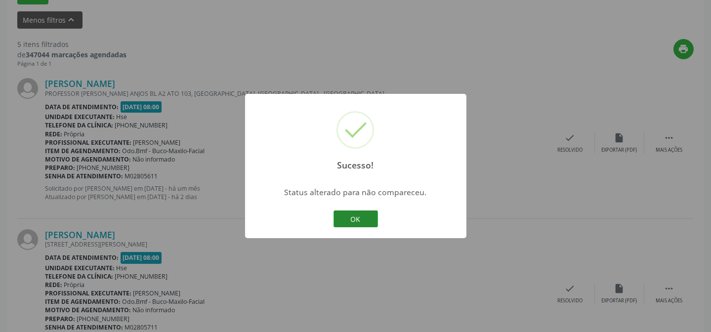
click at [365, 223] on button "OK" at bounding box center [355, 218] width 44 height 17
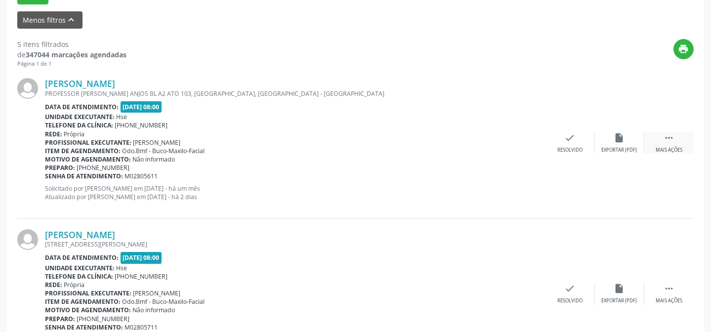
click at [664, 144] on div " Mais ações" at bounding box center [668, 142] width 49 height 21
click at [618, 143] on div "alarm_off Não compareceu" at bounding box center [619, 142] width 49 height 21
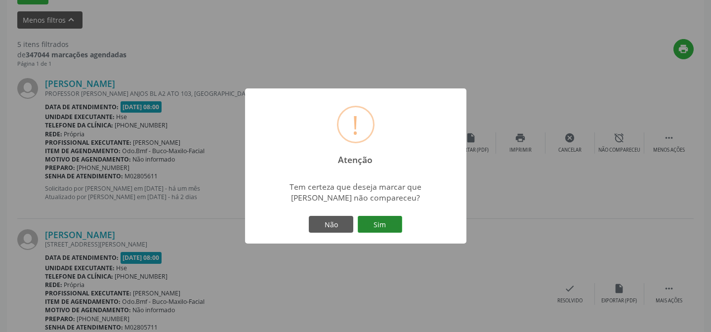
click at [395, 218] on button "Sim" at bounding box center [380, 224] width 44 height 17
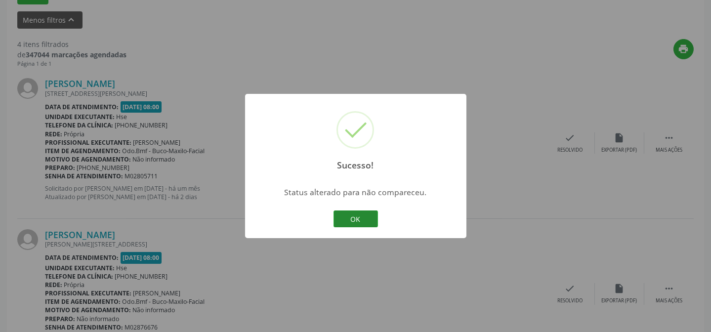
click at [351, 223] on button "OK" at bounding box center [355, 218] width 44 height 17
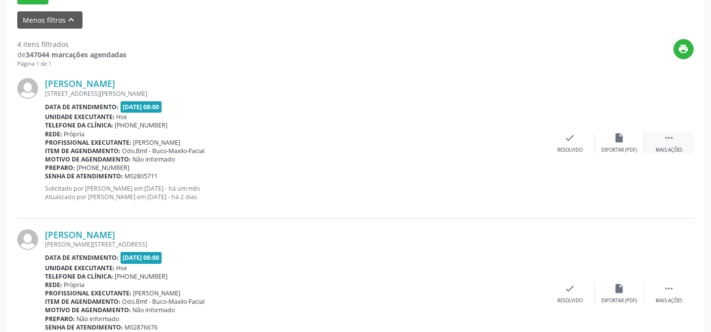
click at [663, 147] on div "Mais ações" at bounding box center [668, 150] width 27 height 7
click at [630, 147] on div "Não compareceu" at bounding box center [619, 150] width 42 height 7
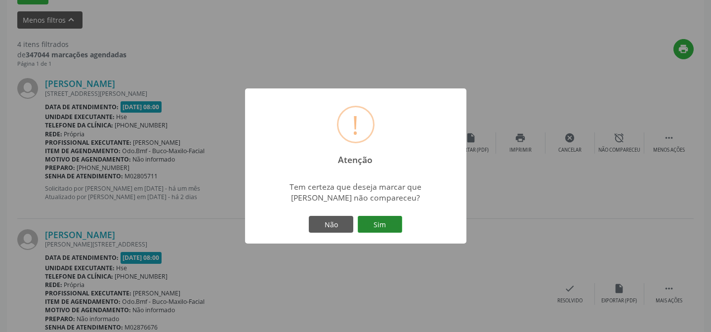
click at [392, 227] on button "Sim" at bounding box center [380, 224] width 44 height 17
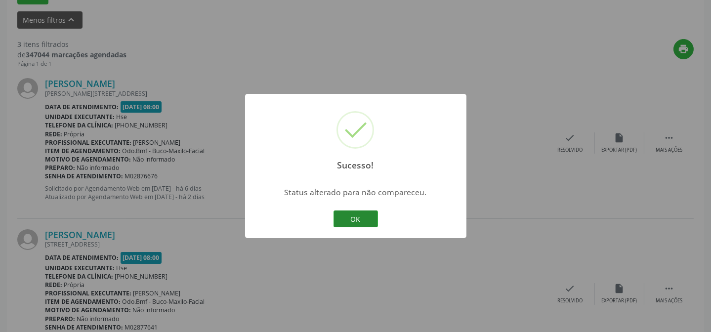
click at [353, 217] on button "OK" at bounding box center [355, 218] width 44 height 17
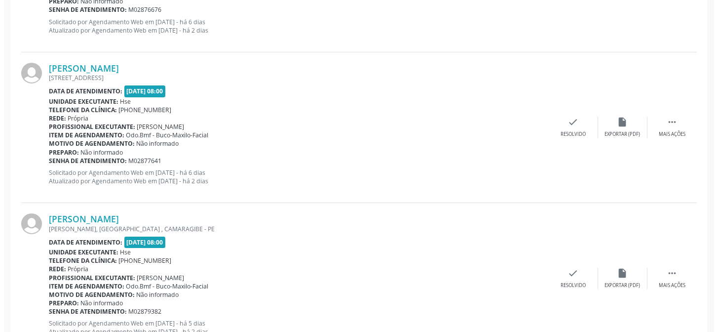
scroll to position [527, 0]
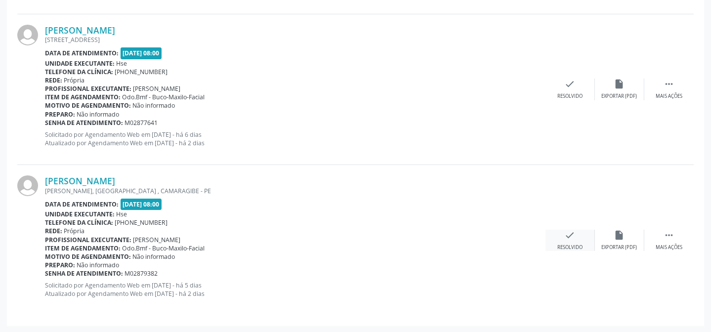
click at [574, 236] on icon "check" at bounding box center [569, 235] width 11 height 11
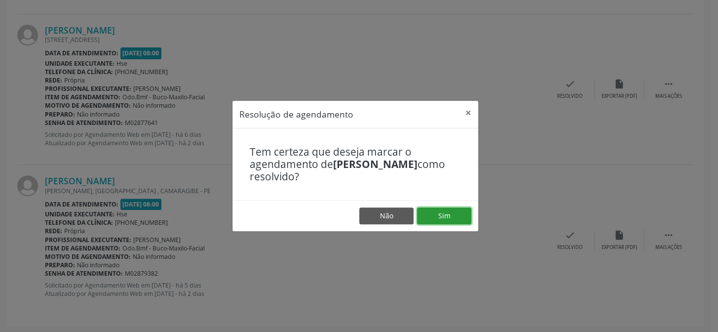
click at [442, 209] on button "Sim" at bounding box center [444, 215] width 54 height 17
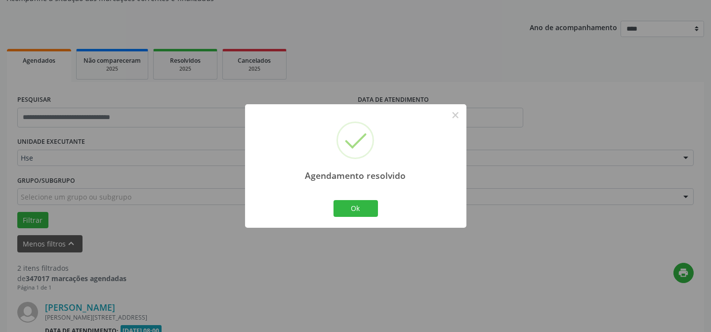
scroll to position [376, 0]
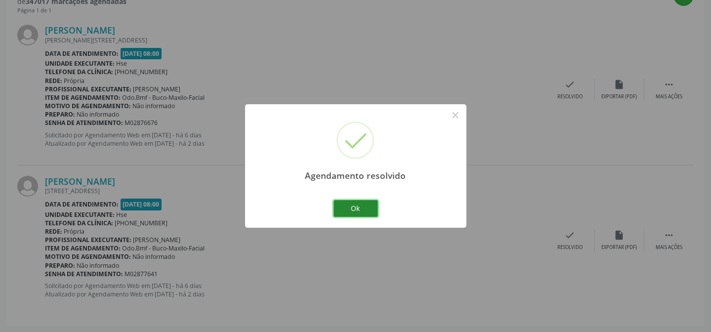
click at [347, 209] on button "Ok" at bounding box center [355, 208] width 44 height 17
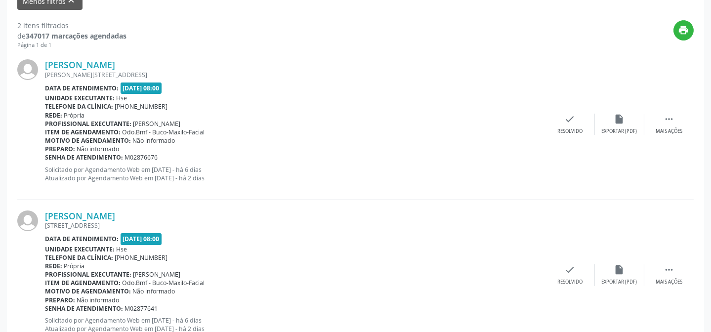
scroll to position [331, 0]
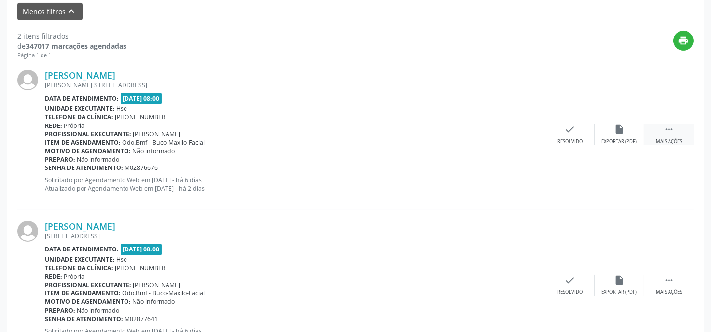
click at [653, 138] on div " Mais ações" at bounding box center [668, 134] width 49 height 21
click at [624, 133] on icon "alarm_off" at bounding box center [619, 129] width 11 height 11
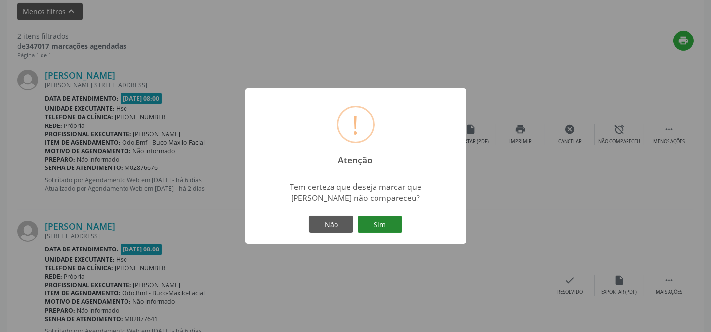
click at [371, 219] on button "Sim" at bounding box center [380, 224] width 44 height 17
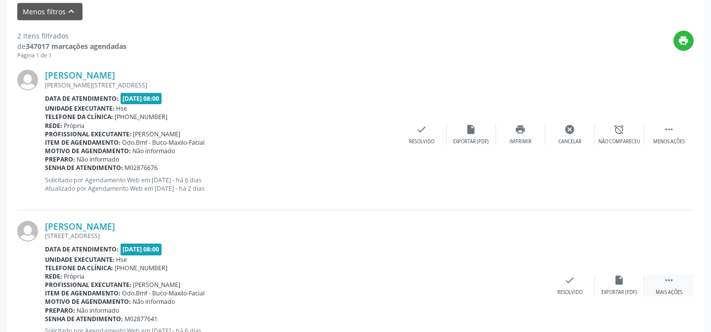
click at [678, 289] on div "Mais ações" at bounding box center [668, 292] width 27 height 7
click at [623, 281] on icon "alarm_off" at bounding box center [619, 280] width 11 height 11
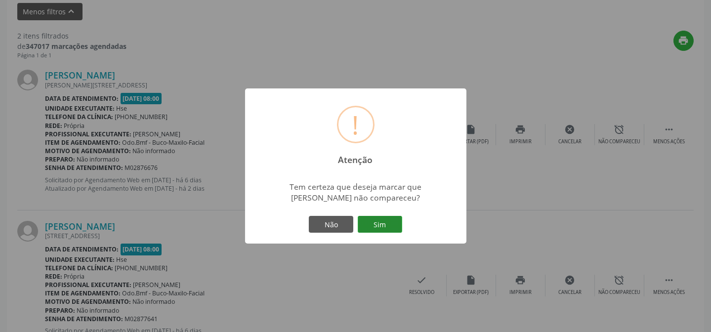
click at [370, 220] on button "Sim" at bounding box center [380, 224] width 44 height 17
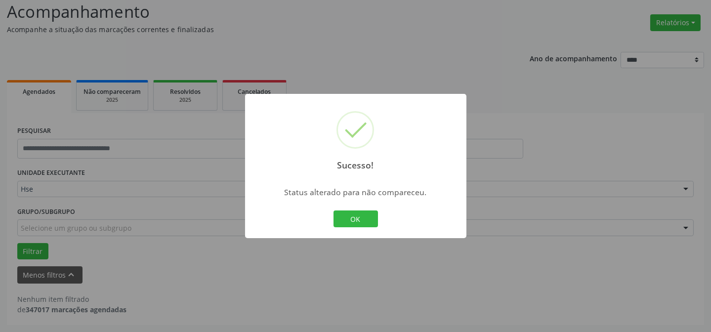
scroll to position [67, 0]
click at [358, 216] on button "OK" at bounding box center [355, 218] width 44 height 17
